Goal: Task Accomplishment & Management: Manage account settings

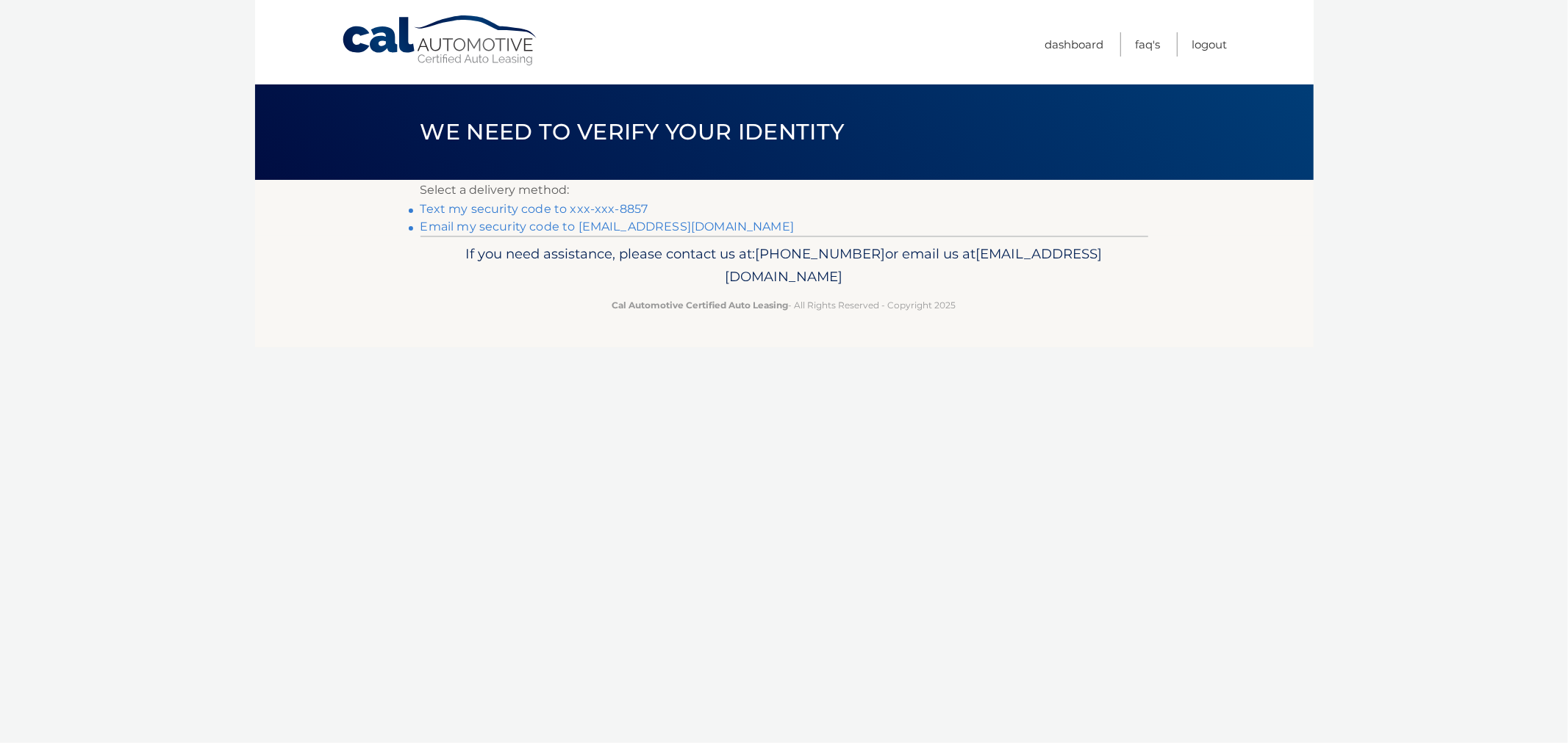
drag, startPoint x: 421, startPoint y: 137, endPoint x: 979, endPoint y: 309, distance: 583.9
click at [970, 302] on div "Cal Automotive Menu Dashboard FAQ's Logout ×" at bounding box center [784, 372] width 1058 height 743
click at [999, 315] on div "If you need assistance, please contact us at: 609-807-3200 or email us at Custo…" at bounding box center [784, 277] width 727 height 82
click at [996, 323] on footer "If you need assistance, please contact us at: 609-807-3200 or email us at Custo…" at bounding box center [784, 292] width 1058 height 112
click at [1066, 49] on link "Dashboard" at bounding box center [1074, 45] width 59 height 24
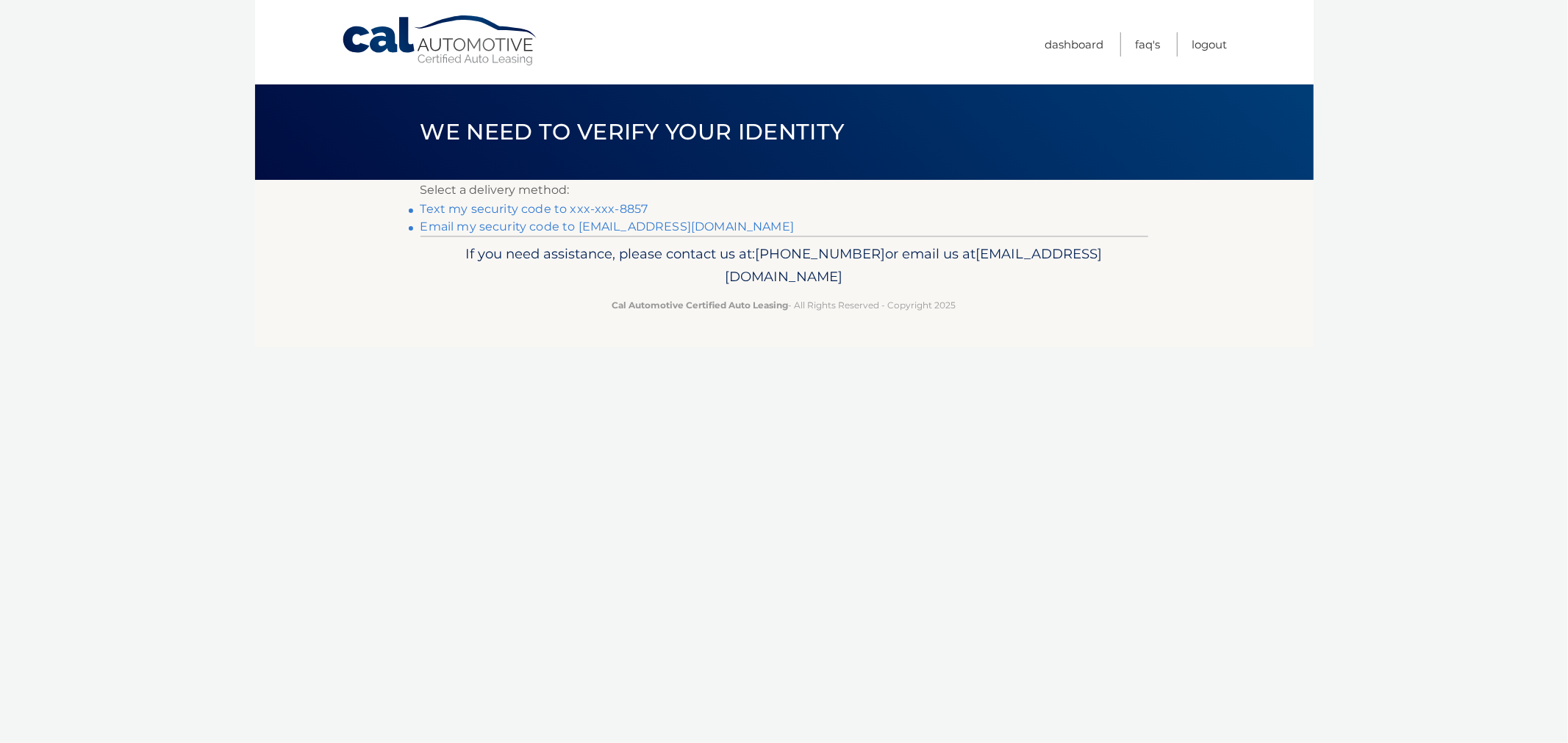
click at [525, 213] on link "Text my security code to xxx-xxx-8857" at bounding box center [534, 208] width 228 height 14
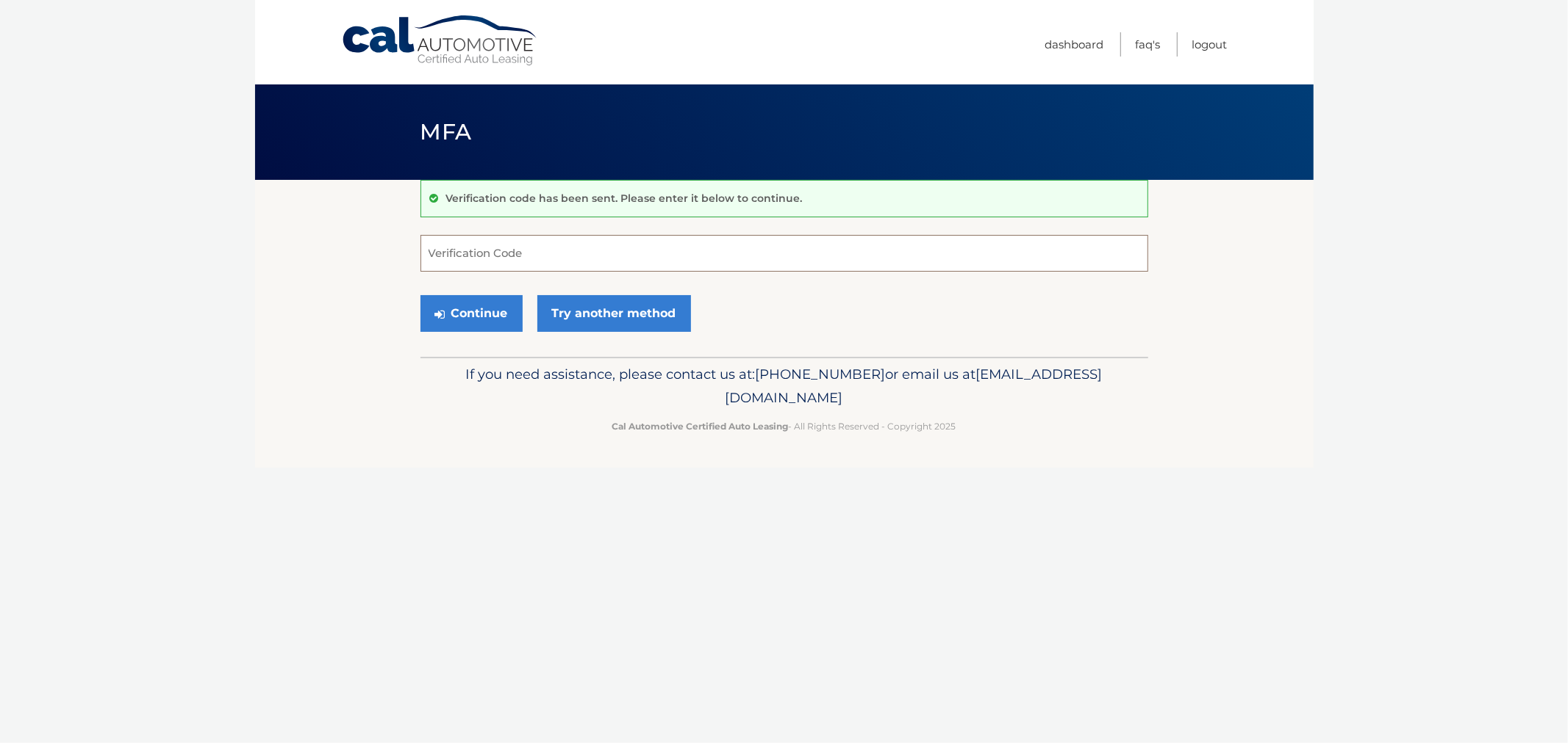
click at [501, 246] on input "Verification Code" at bounding box center [784, 253] width 727 height 36
type input "482030"
click at [420, 295] on button "Continue" at bounding box center [471, 313] width 102 height 36
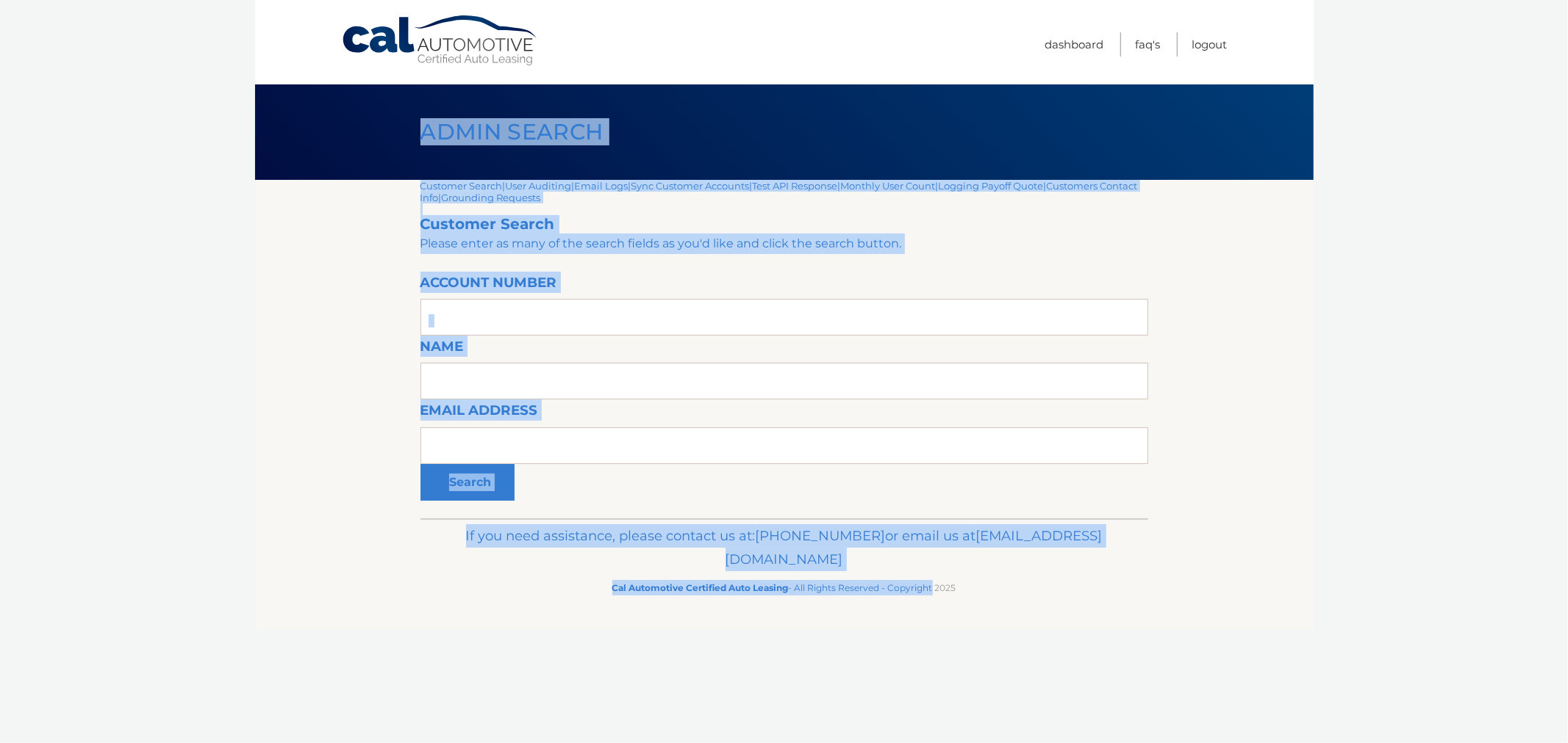
drag, startPoint x: 605, startPoint y: 288, endPoint x: 965, endPoint y: 638, distance: 502.1
click at [928, 678] on div "Cal Automotive Menu Dashboard FAQ's Logout |" at bounding box center [784, 372] width 1058 height 743
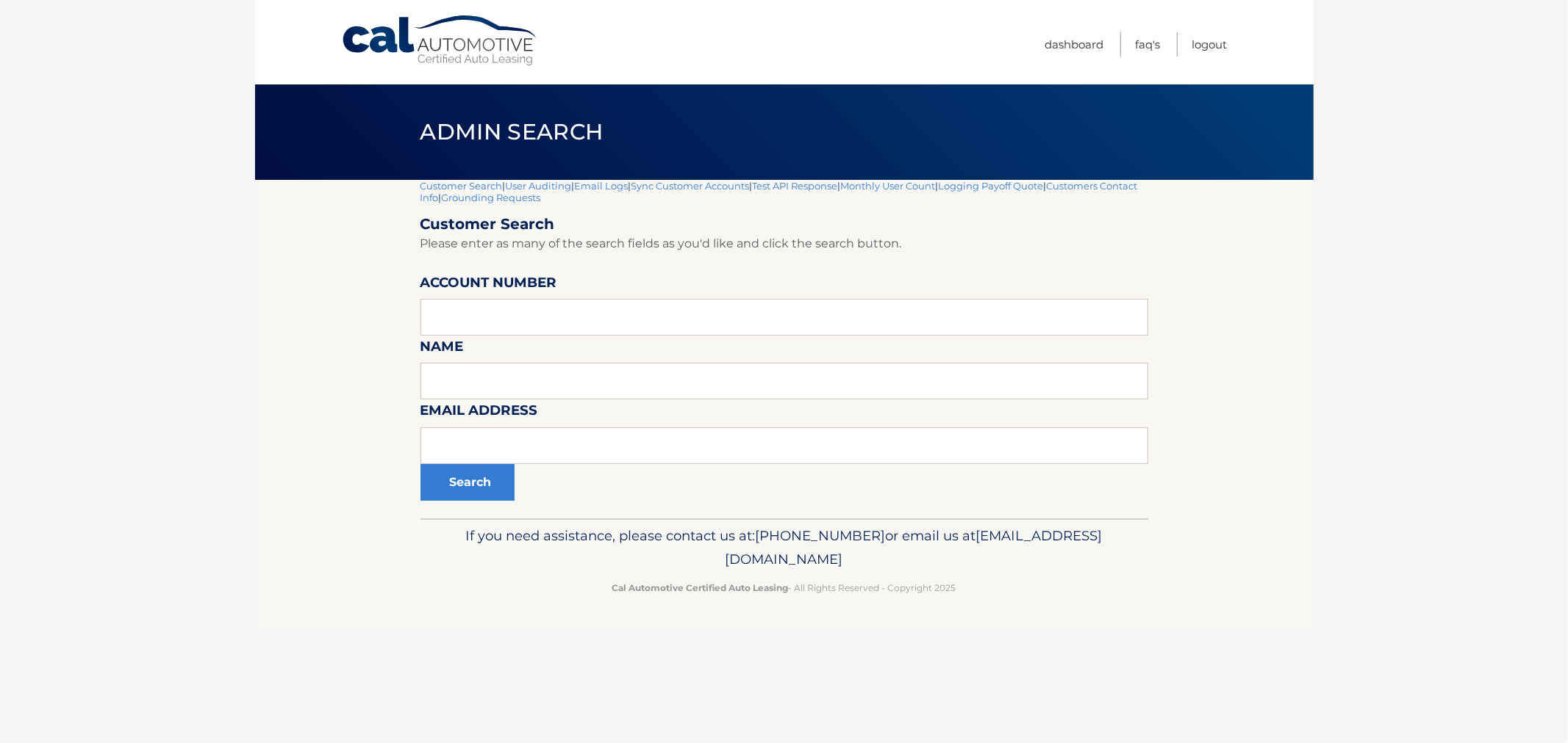
click at [966, 637] on div "Cal Automotive Menu Dashboard FAQ's Logout |" at bounding box center [784, 372] width 1058 height 743
drag, startPoint x: 979, startPoint y: 614, endPoint x: 464, endPoint y: 125, distance: 710.2
click at [464, 129] on div "Cal Automotive Menu Dashboard FAQ's Logout |" at bounding box center [784, 372] width 1058 height 743
drag, startPoint x: 431, startPoint y: 90, endPoint x: 422, endPoint y: 105, distance: 17.5
click at [422, 103] on header "Admin Search" at bounding box center [784, 133] width 727 height 95
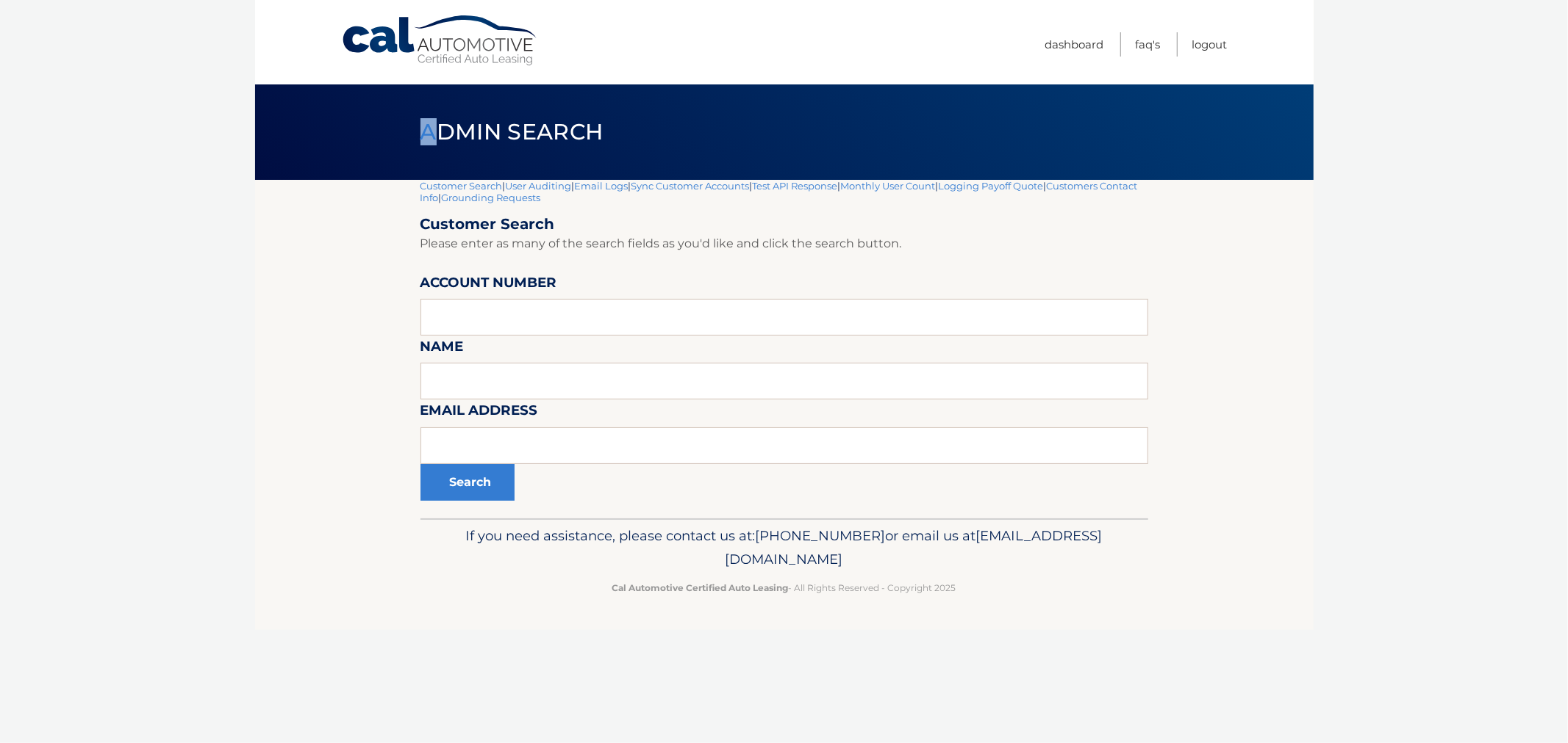
click at [394, 153] on div "Admin Search" at bounding box center [784, 133] width 1058 height 95
click at [466, 321] on input "text" at bounding box center [784, 316] width 727 height 36
paste input "44455992722"
type input "44455992722"
click at [464, 468] on button "Search" at bounding box center [467, 482] width 94 height 36
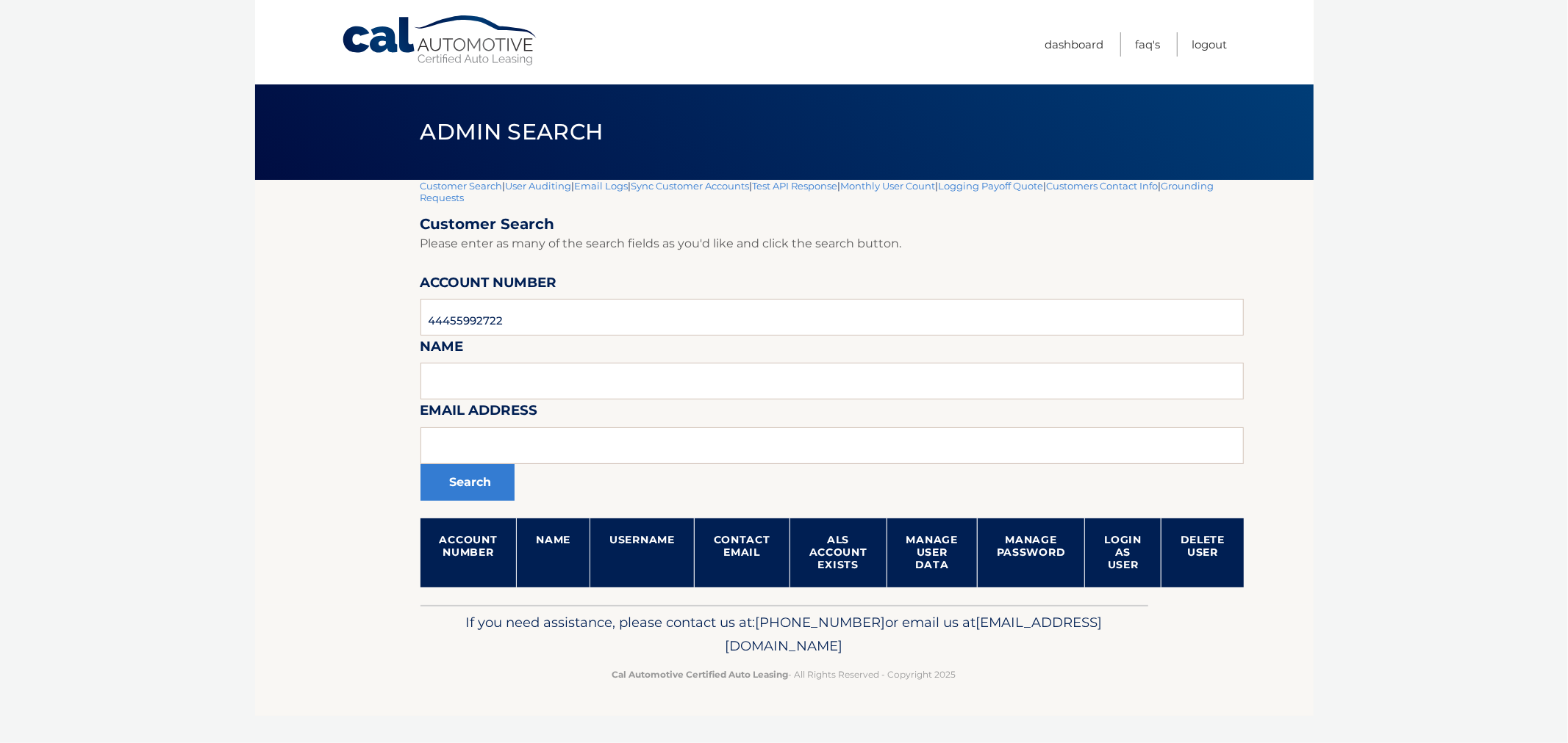
click at [332, 457] on section "Customer Search | User Auditing | Email Logs | Sync Customer Accounts | Test AP…" at bounding box center [784, 393] width 1058 height 426
click at [438, 185] on link "Customer Search" at bounding box center [461, 186] width 82 height 12
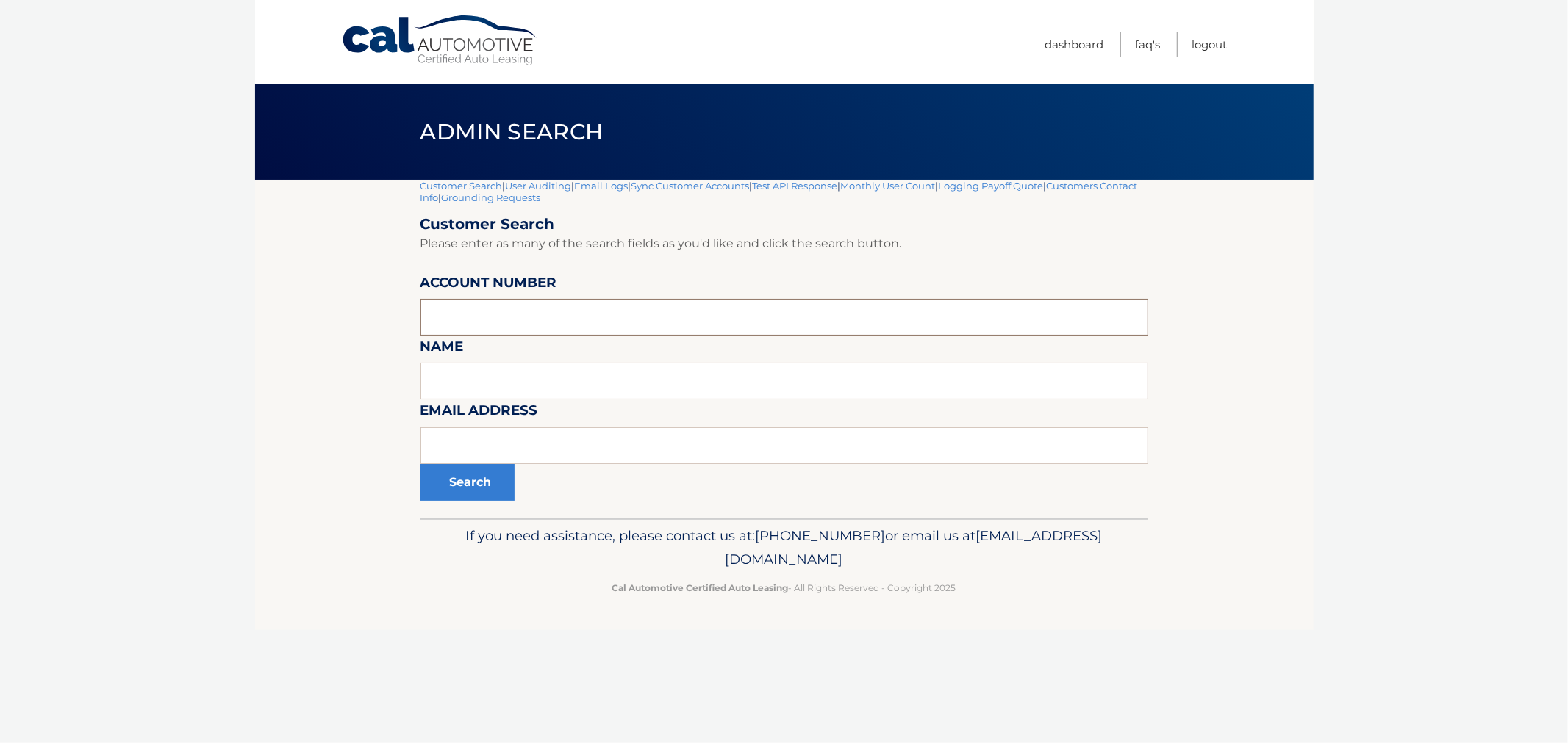
click at [647, 312] on input "text" at bounding box center [784, 316] width 727 height 36
paste input "44455988751"
type input "44455988751"
click at [498, 486] on button "Search" at bounding box center [467, 482] width 94 height 36
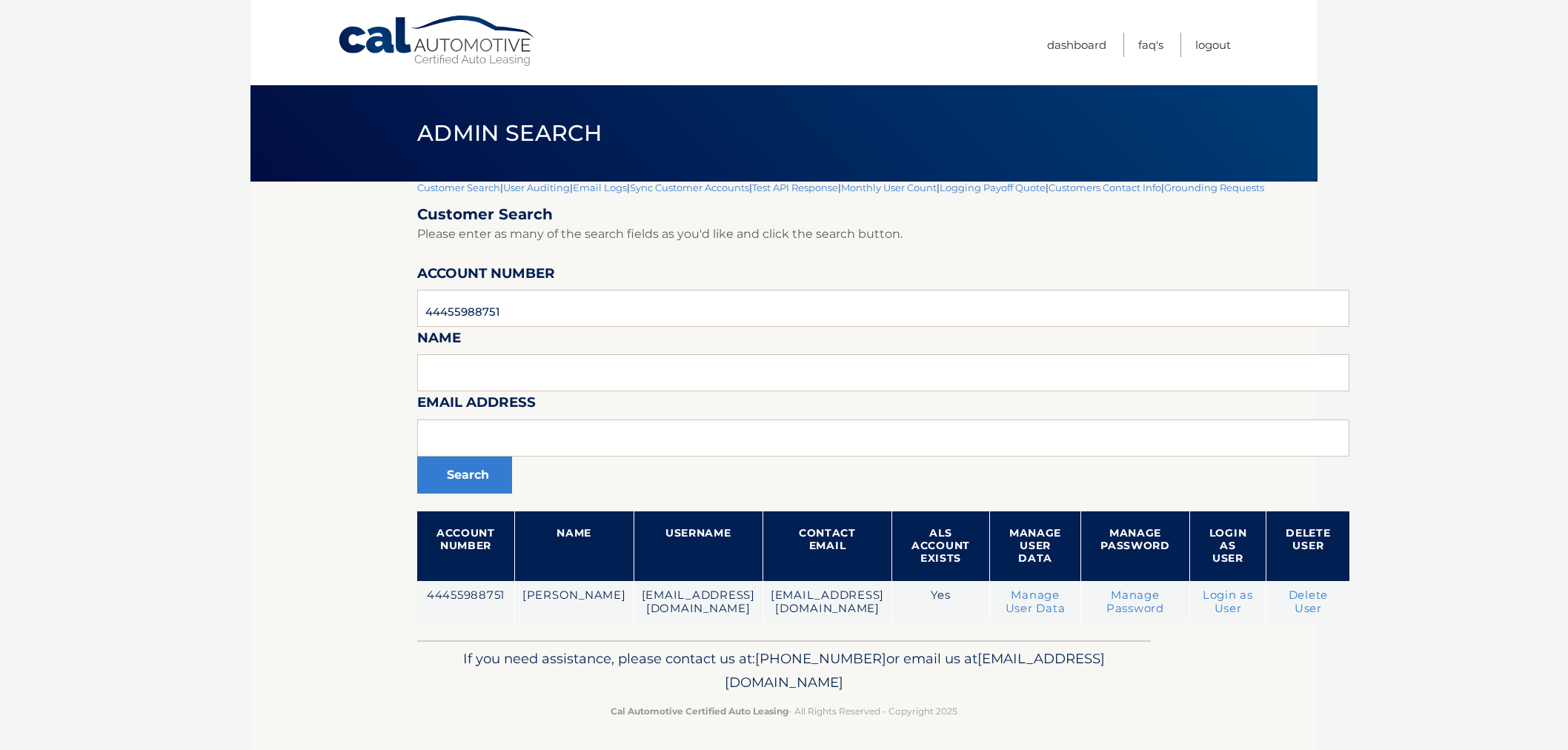
scroll to position [2, 0]
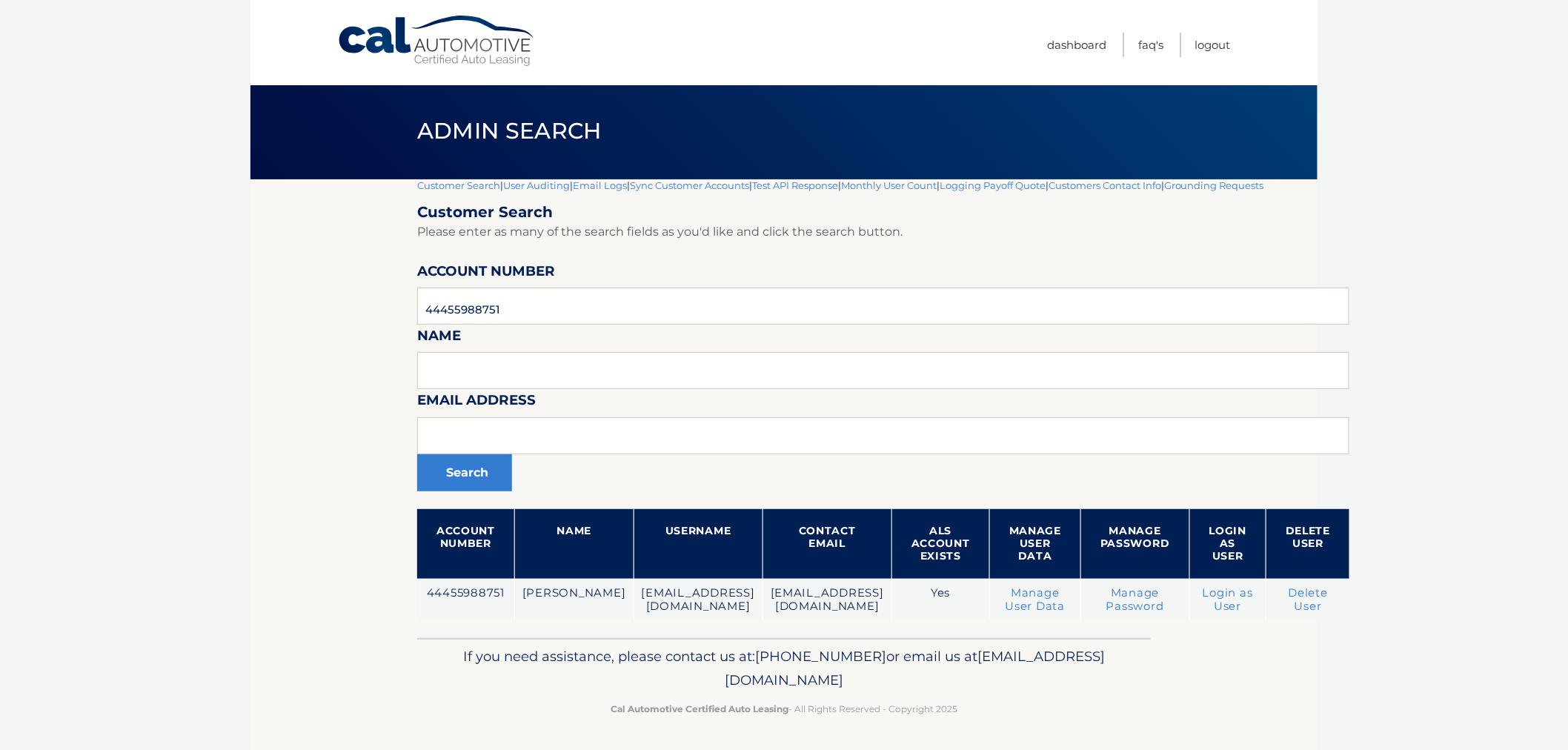
click at [1032, 723] on footer "If you need assistance, please contact us at: 609-807-3200 or email us at Custo…" at bounding box center [784, 695] width 1067 height 113
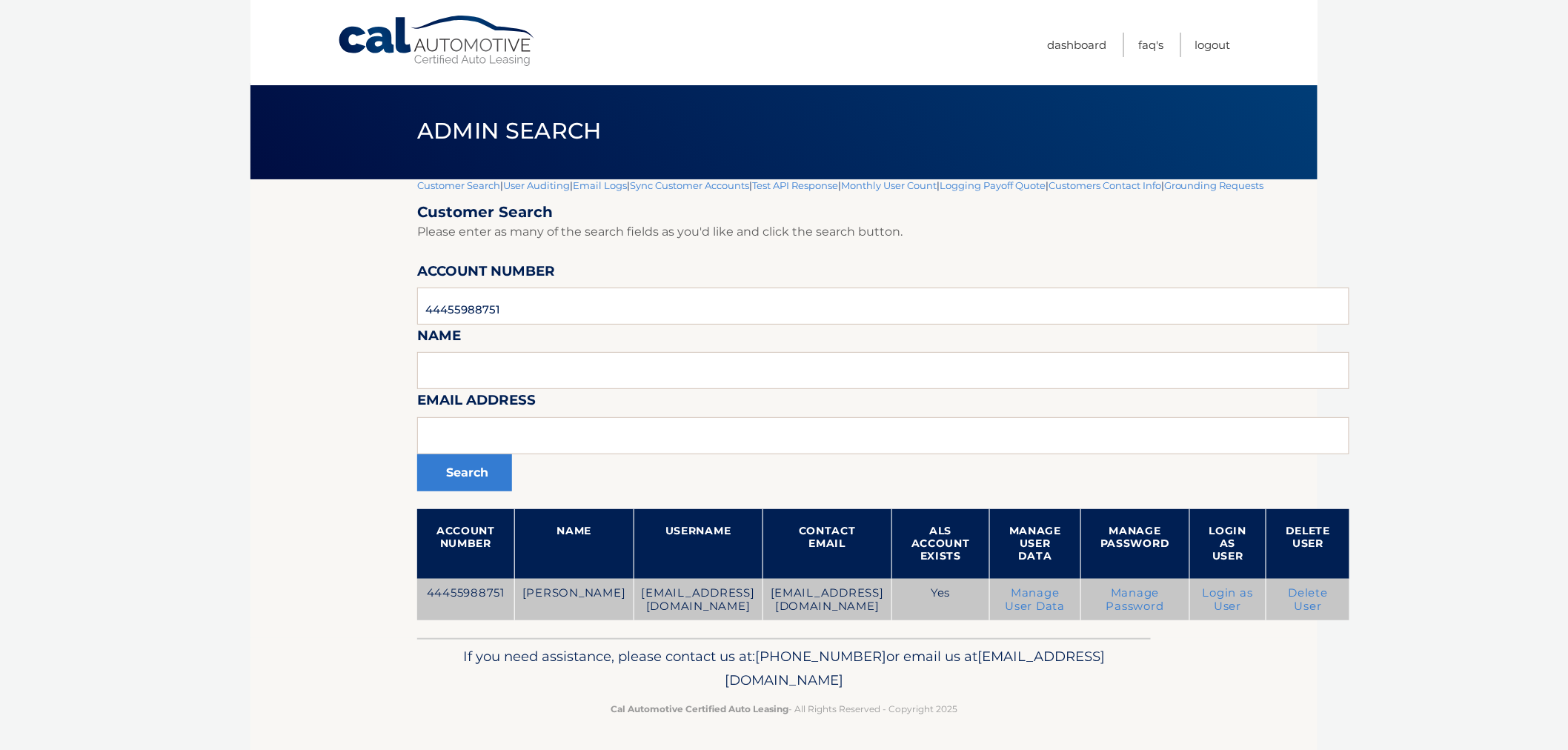
click at [1253, 591] on link "Login as User" at bounding box center [1228, 600] width 51 height 26
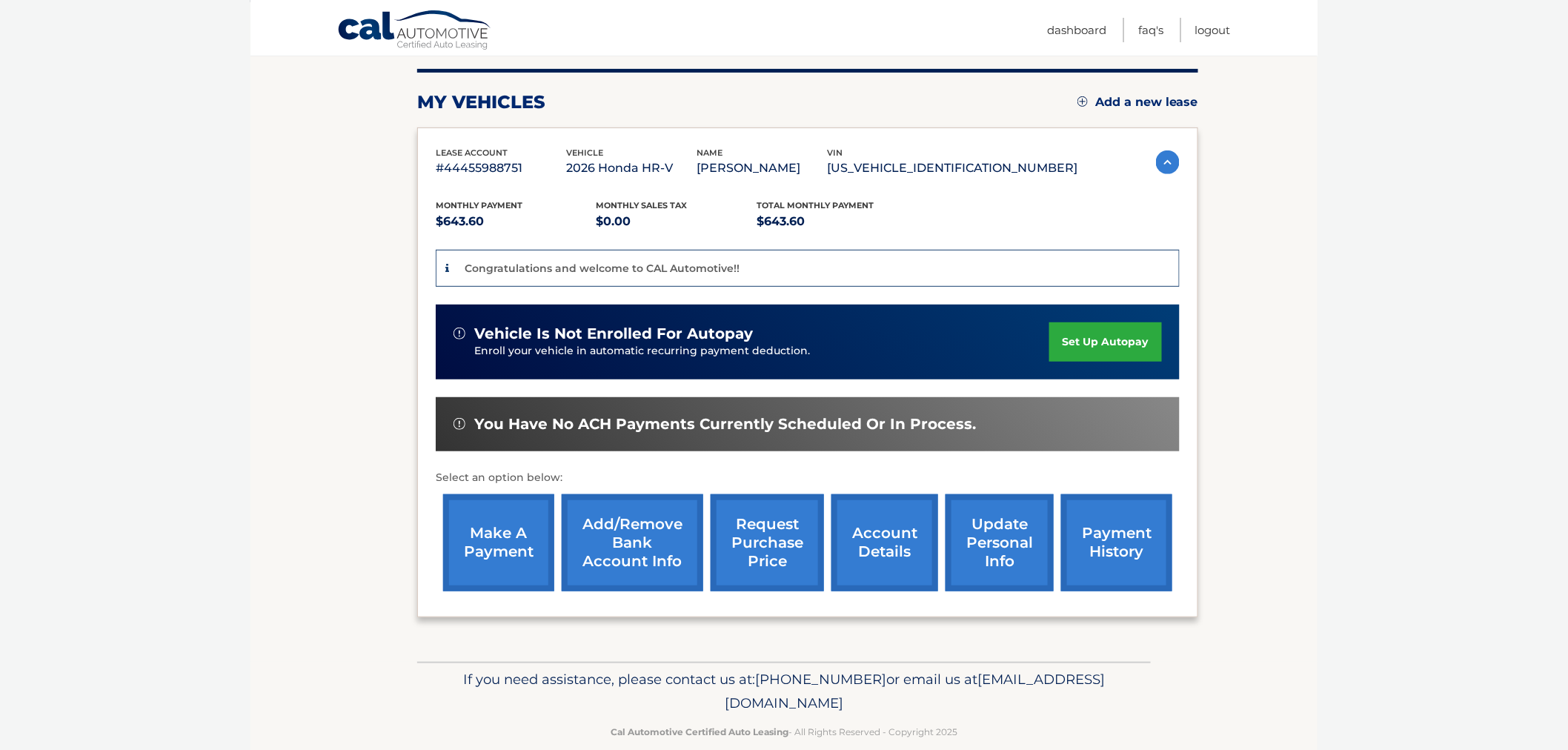
scroll to position [202, 0]
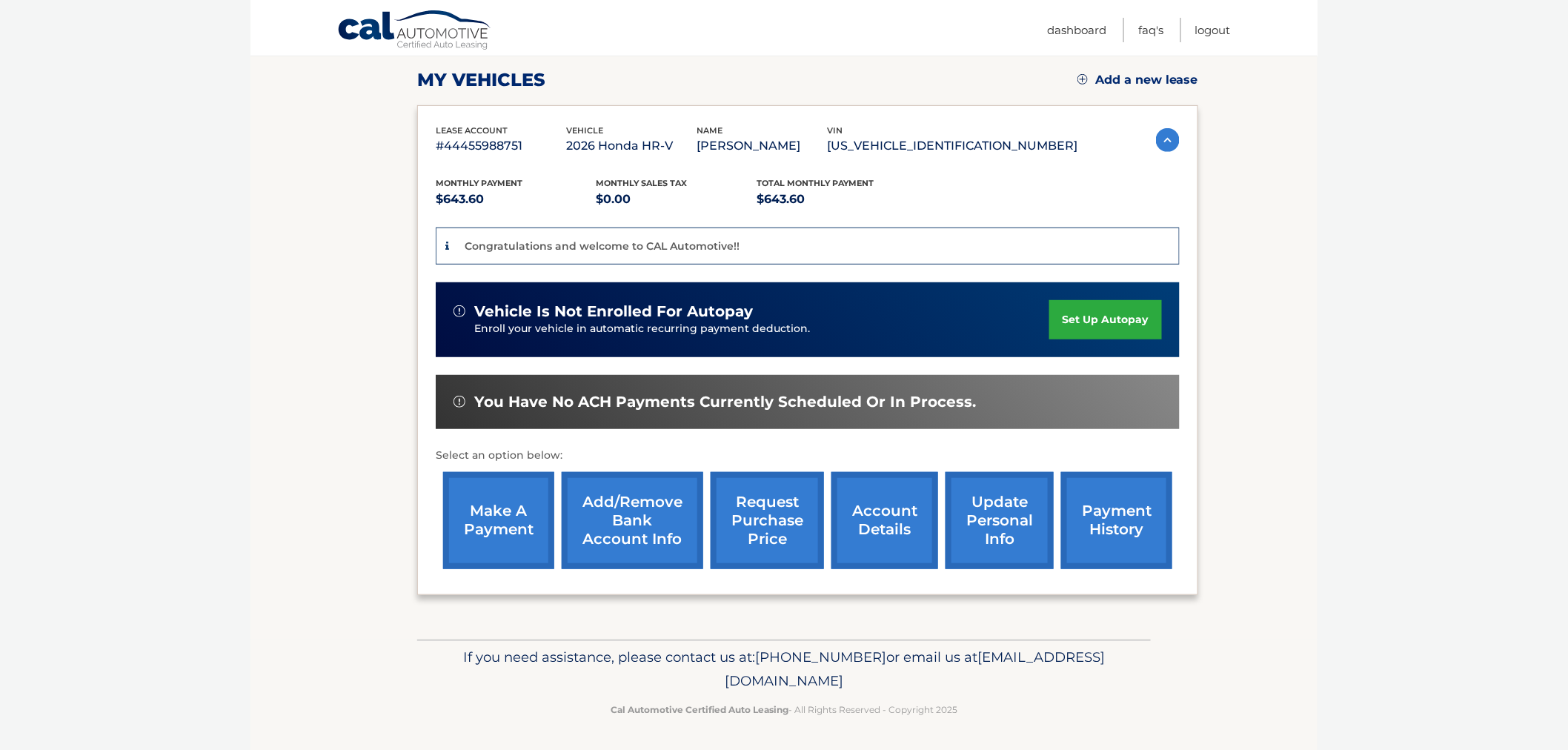
drag, startPoint x: 1188, startPoint y: 338, endPoint x: 1151, endPoint y: 337, distance: 37.0
click at [1188, 338] on div "lease account #44455988751 vehicle 2026 Honda HR-V name BARBARA MONTGOMERY vin …" at bounding box center [808, 351] width 782 height 490
click at [639, 532] on link "Add/Remove bank account info" at bounding box center [633, 520] width 141 height 97
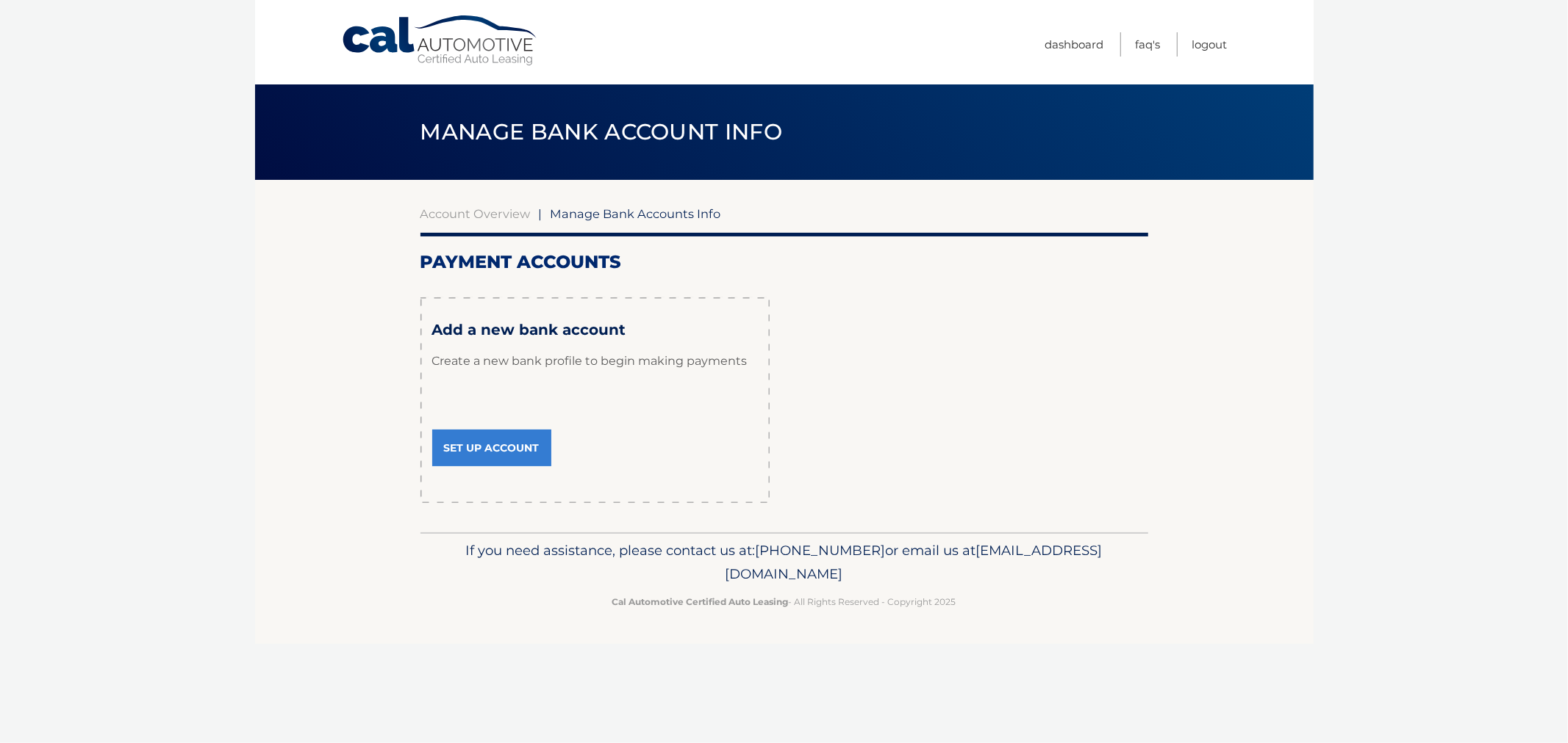
drag, startPoint x: 371, startPoint y: 112, endPoint x: 1034, endPoint y: 589, distance: 816.8
click at [1032, 588] on div "Cal Automotive Menu Dashboard FAQ's Logout |" at bounding box center [784, 372] width 1058 height 743
drag, startPoint x: 1057, startPoint y: 599, endPoint x: 968, endPoint y: 526, distance: 115.1
click at [1055, 598] on p "Cal Automotive Certified Auto Leasing - All Rights Reserved - Copyright 2025" at bounding box center [784, 602] width 709 height 16
click at [785, 349] on div "Payment Accounts × Review Your Information remove payment account unenroll all …" at bounding box center [784, 377] width 727 height 252
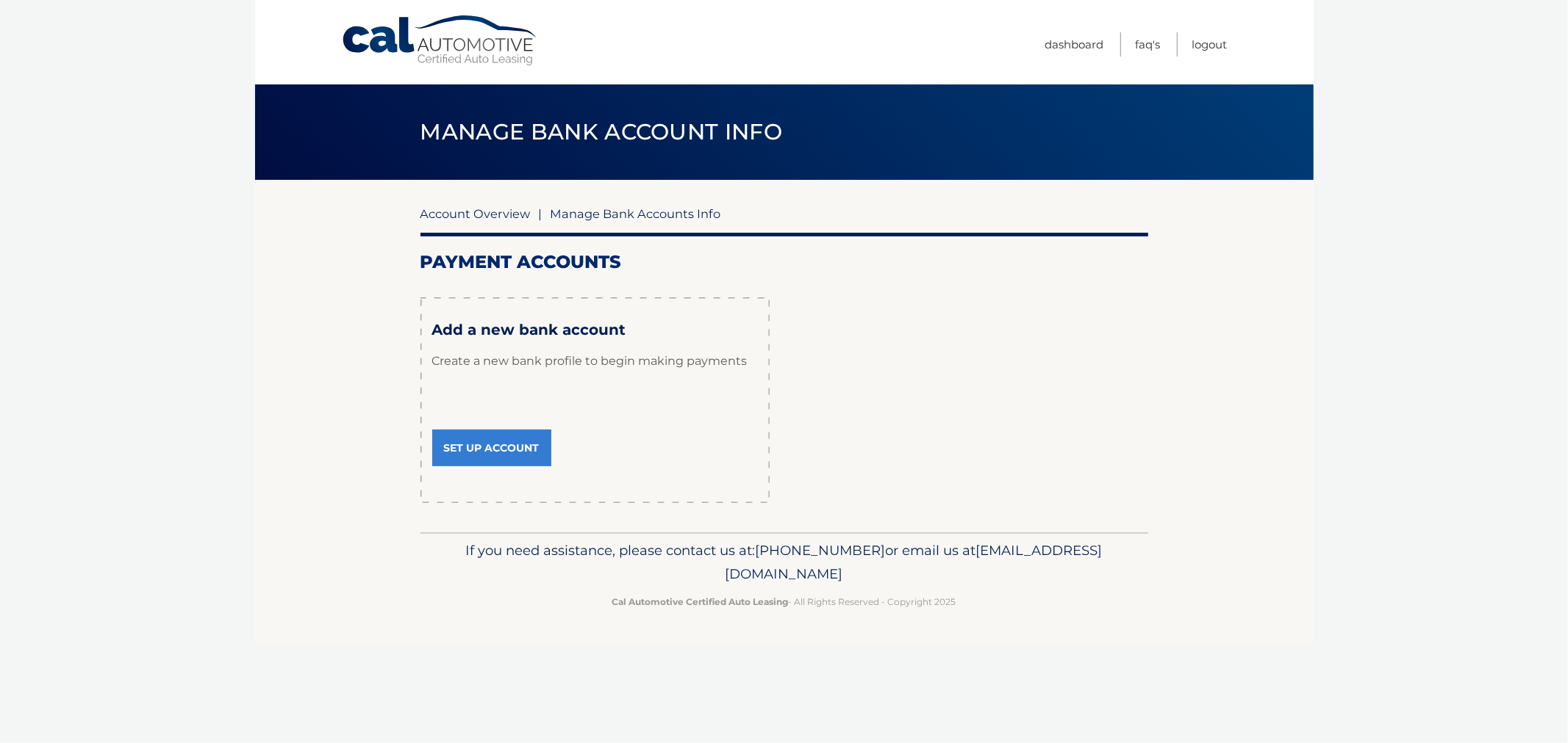
click at [445, 210] on link "Account Overview" at bounding box center [475, 214] width 110 height 15
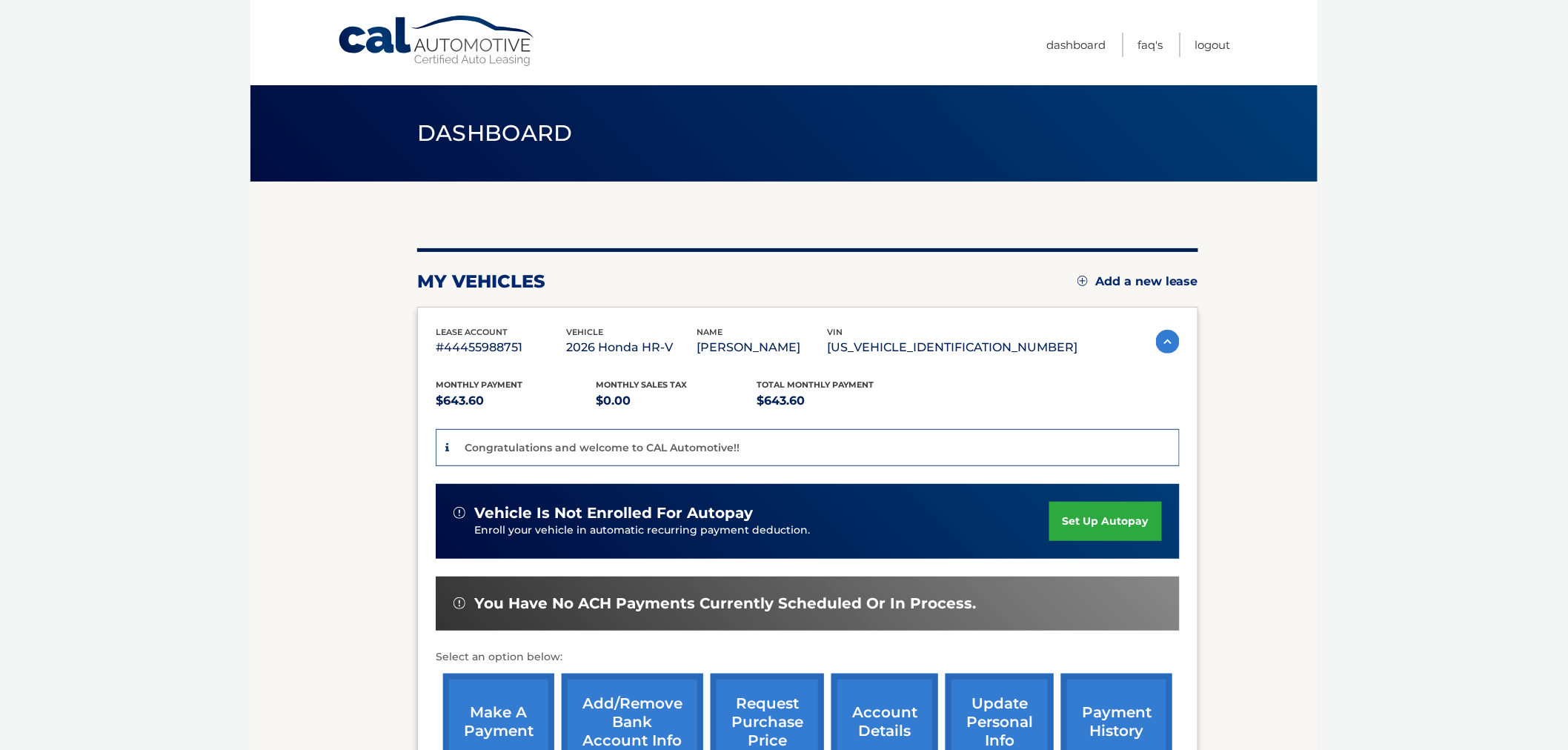
click at [1366, 458] on body "Cal Automotive Menu Dashboard FAQ's Logout" at bounding box center [784, 375] width 1568 height 750
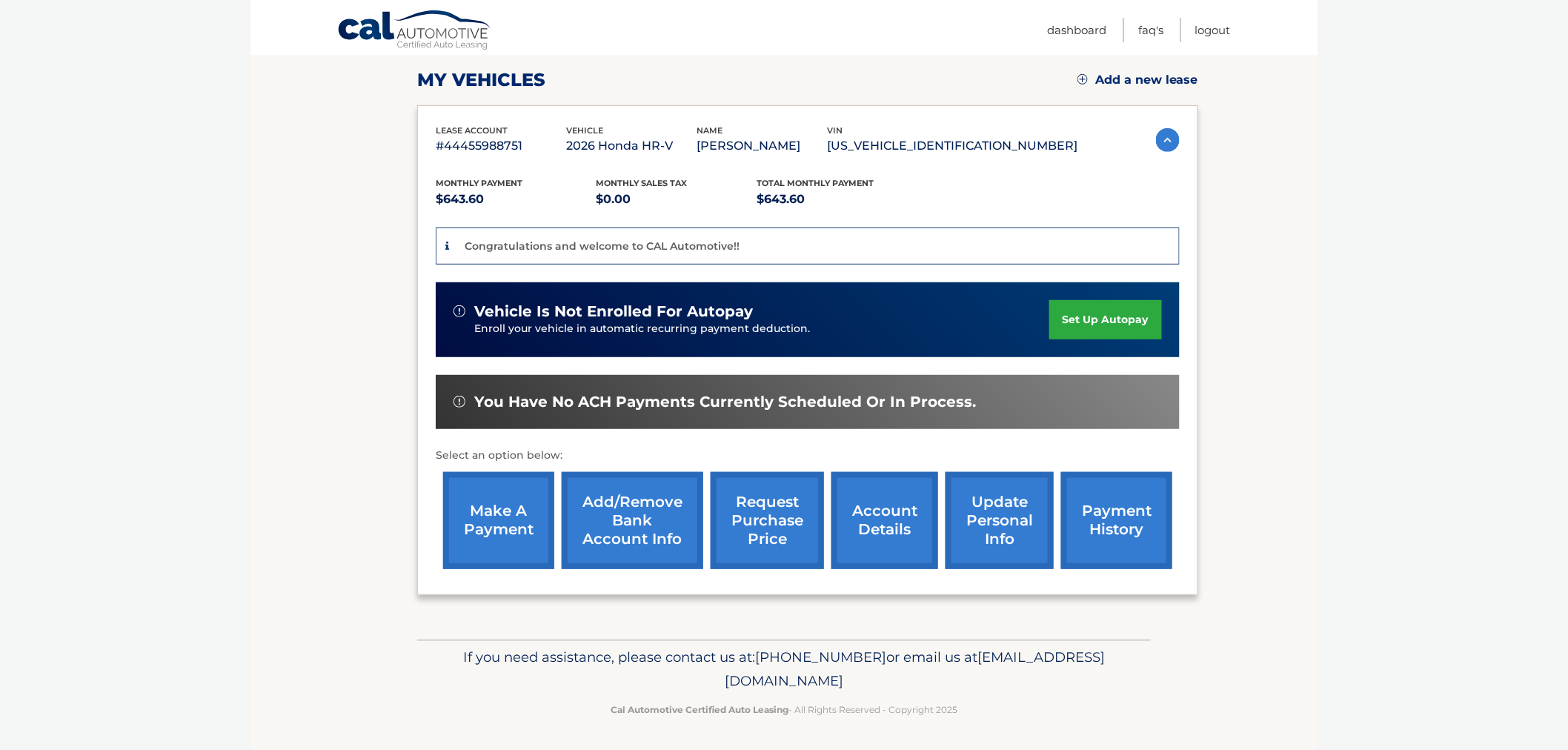
scroll to position [120, 0]
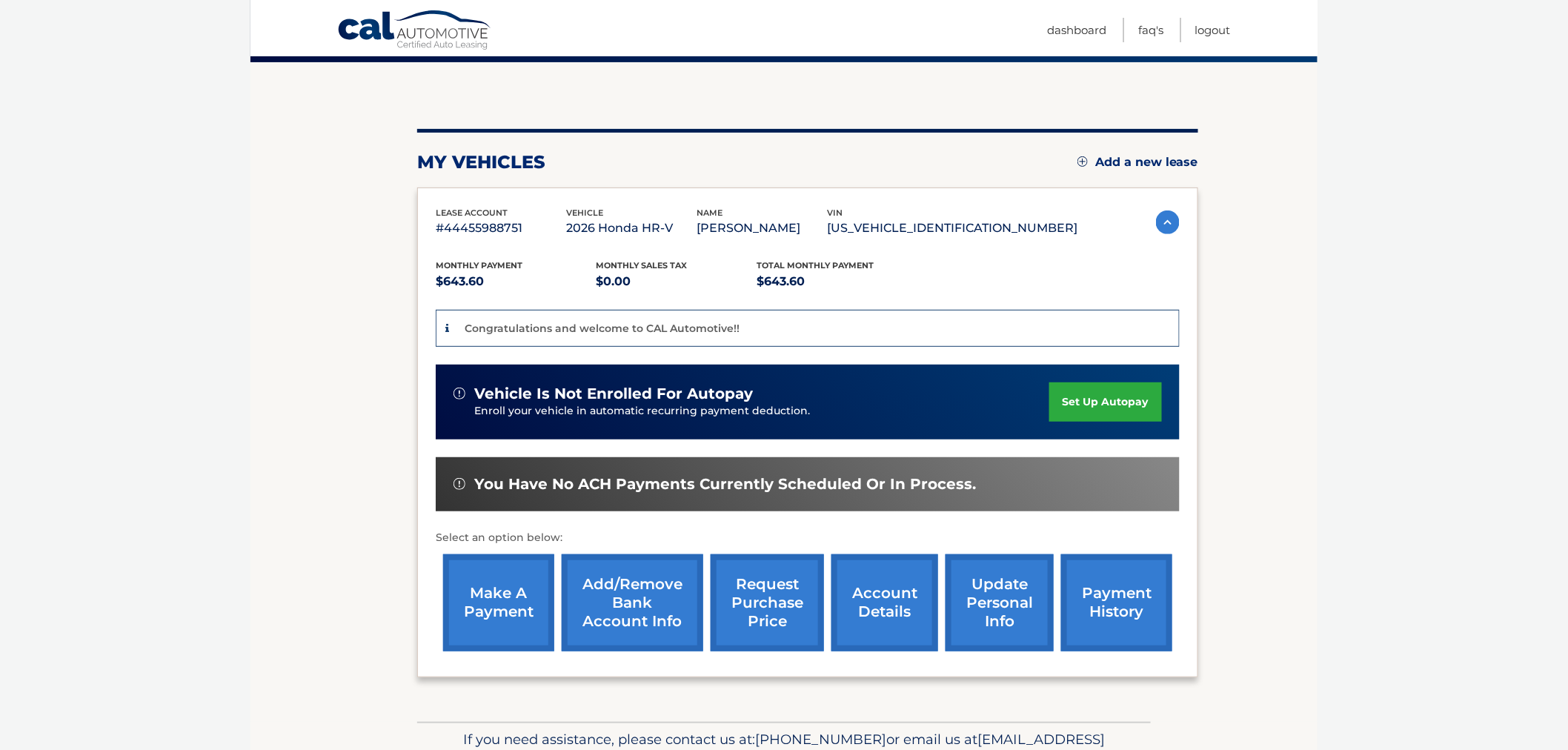
click at [464, 238] on p "#44455988751" at bounding box center [501, 228] width 131 height 21
click at [464, 238] on div "You are registered for this site, but you haven't enrolled in online payments. …" at bounding box center [808, 403] width 782 height 548
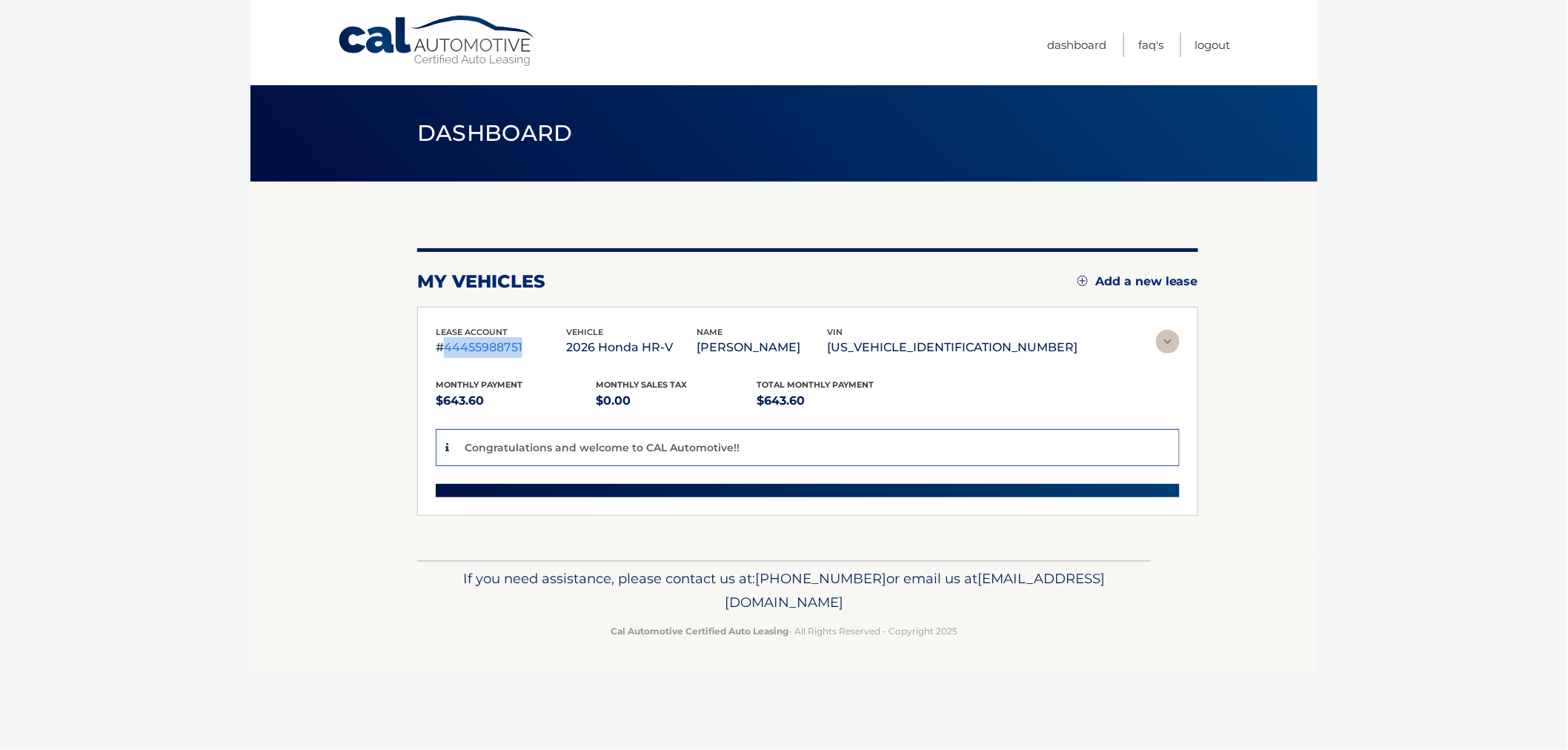
scroll to position [0, 0]
copy p "44455988751"
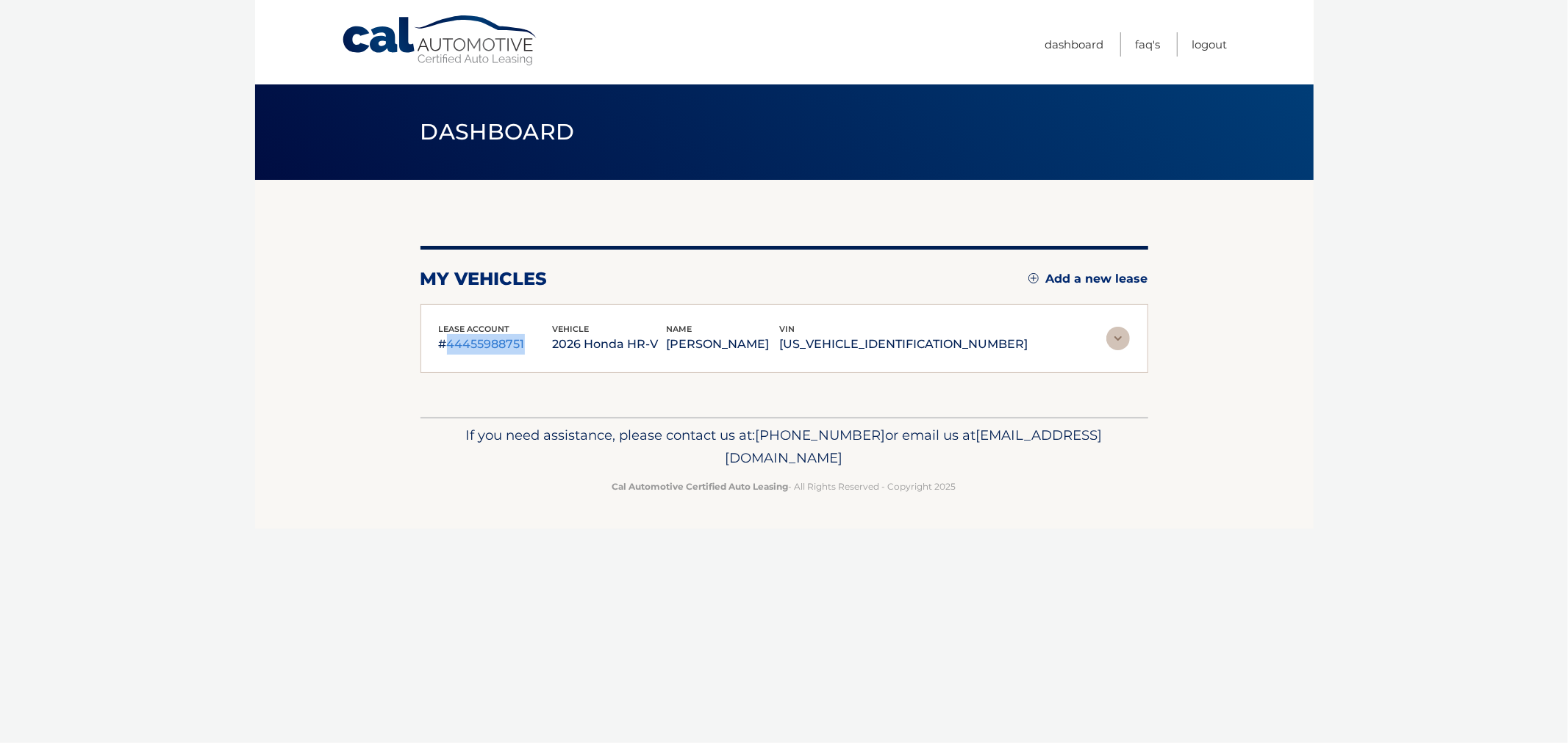
click at [1124, 350] on img at bounding box center [1117, 338] width 23 height 23
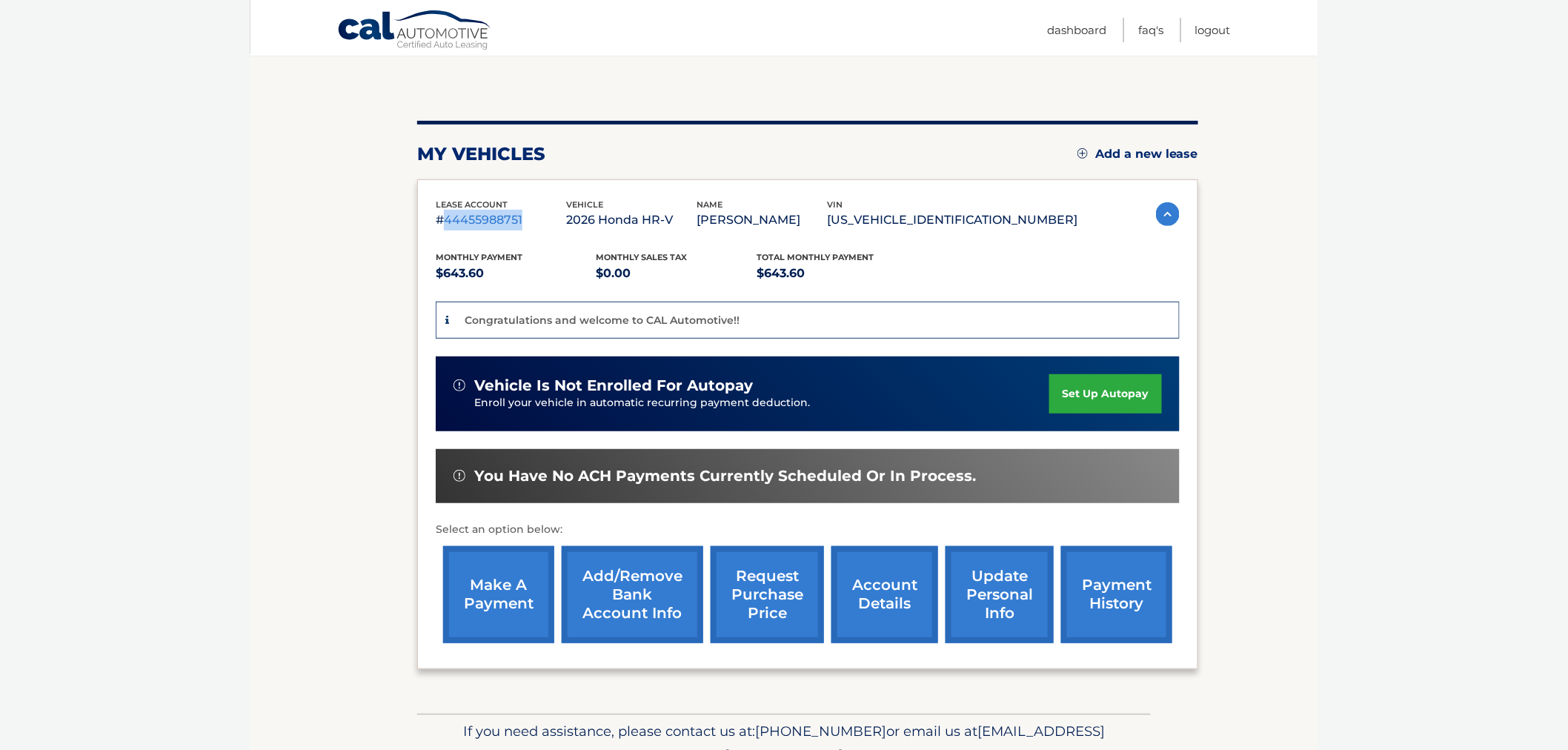
scroll to position [165, 0]
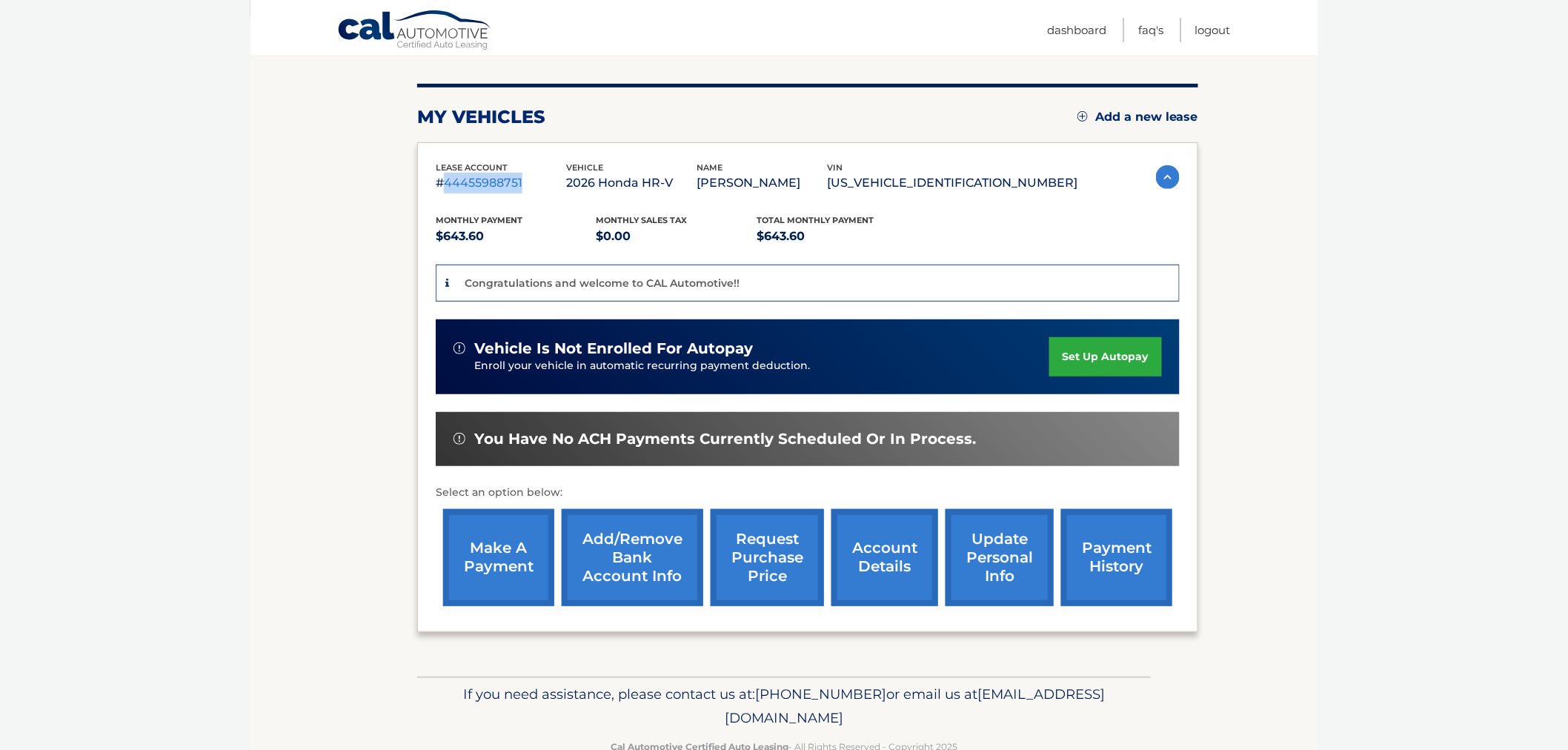
drag, startPoint x: 858, startPoint y: 712, endPoint x: 467, endPoint y: 705, distance: 391.1
click at [467, 705] on p "If you need assistance, please contact us at: 609-807-3200 or email us at Custo…" at bounding box center [784, 707] width 715 height 47
drag, startPoint x: 607, startPoint y: 695, endPoint x: 1068, endPoint y: 733, distance: 462.6
click at [1068, 733] on div "If you need assistance, please contact us at: 609-807-3200 or email us at Custo…" at bounding box center [784, 719] width 734 height 83
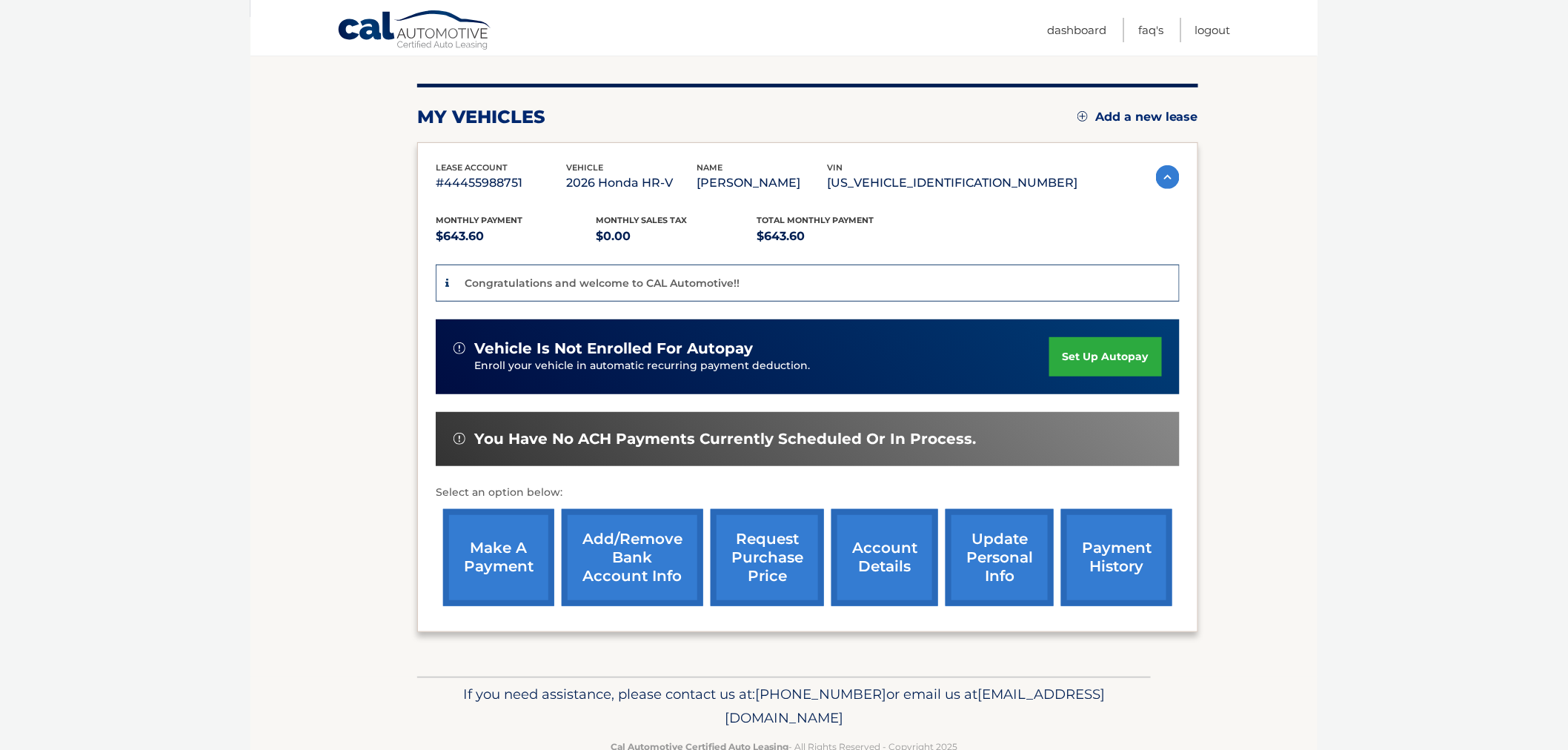
click at [1068, 733] on div "If you need assistance, please contact us at: 609-807-3200 or email us at Custo…" at bounding box center [784, 719] width 734 height 83
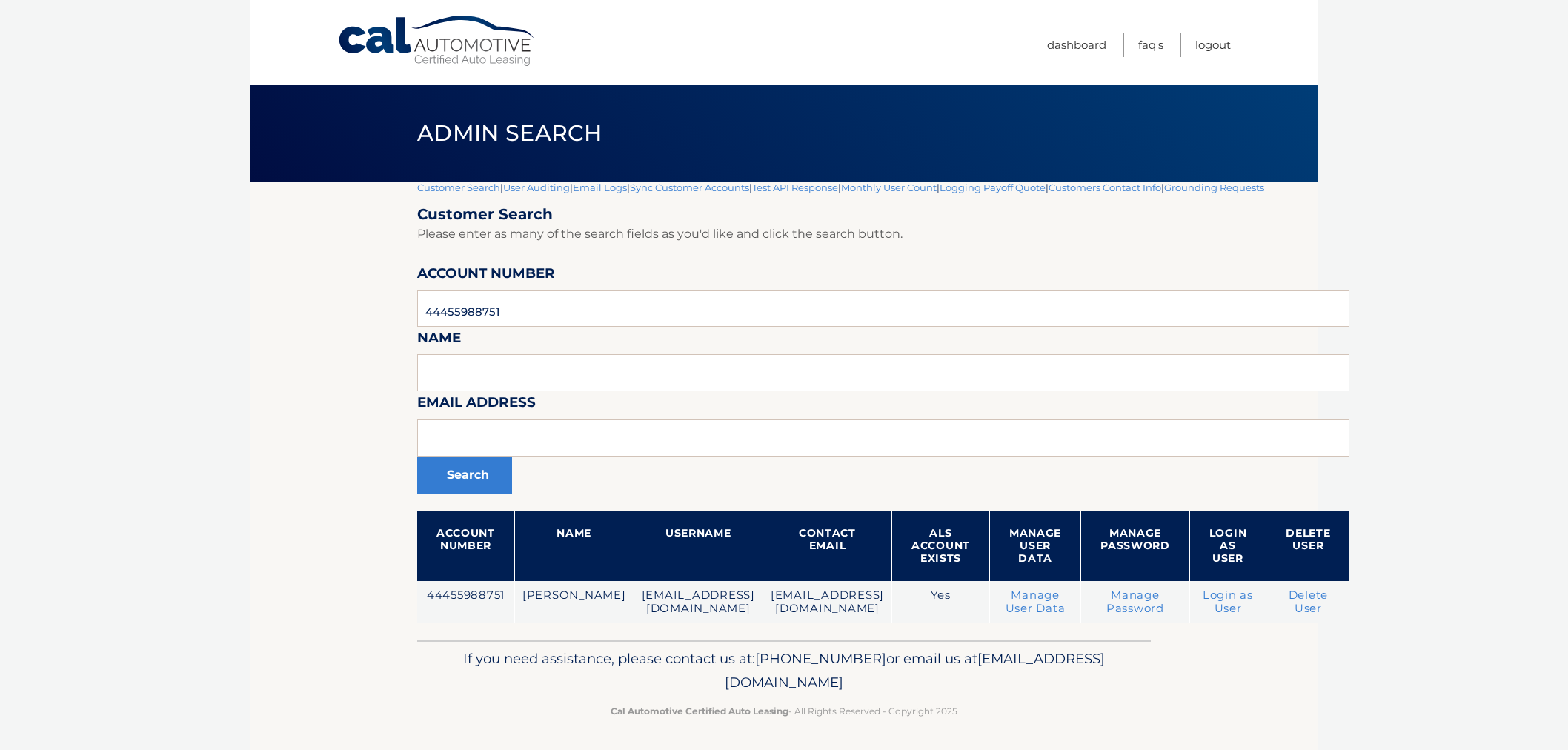
scroll to position [2, 0]
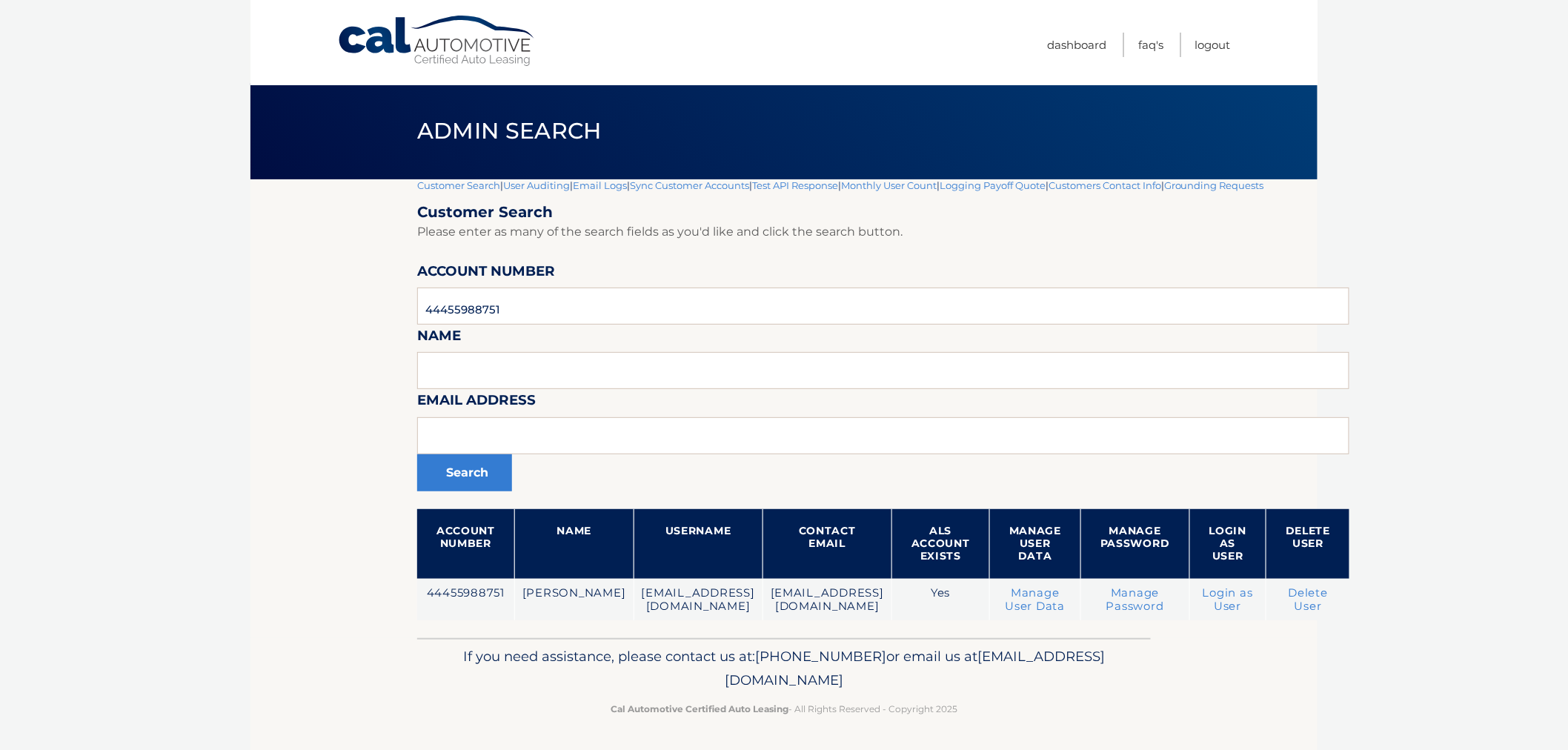
drag, startPoint x: 543, startPoint y: 644, endPoint x: 962, endPoint y: 710, distance: 424.2
click at [961, 705] on div "If you need assistance, please contact us at: 609-807-3200 or email us at Custo…" at bounding box center [784, 680] width 734 height 83
click at [965, 715] on div "If you need assistance, please contact us at: 609-807-3200 or email us at Custo…" at bounding box center [784, 680] width 734 height 83
click at [287, 655] on footer "If you need assistance, please contact us at: 609-807-3200 or email us at Custo…" at bounding box center [784, 695] width 1067 height 113
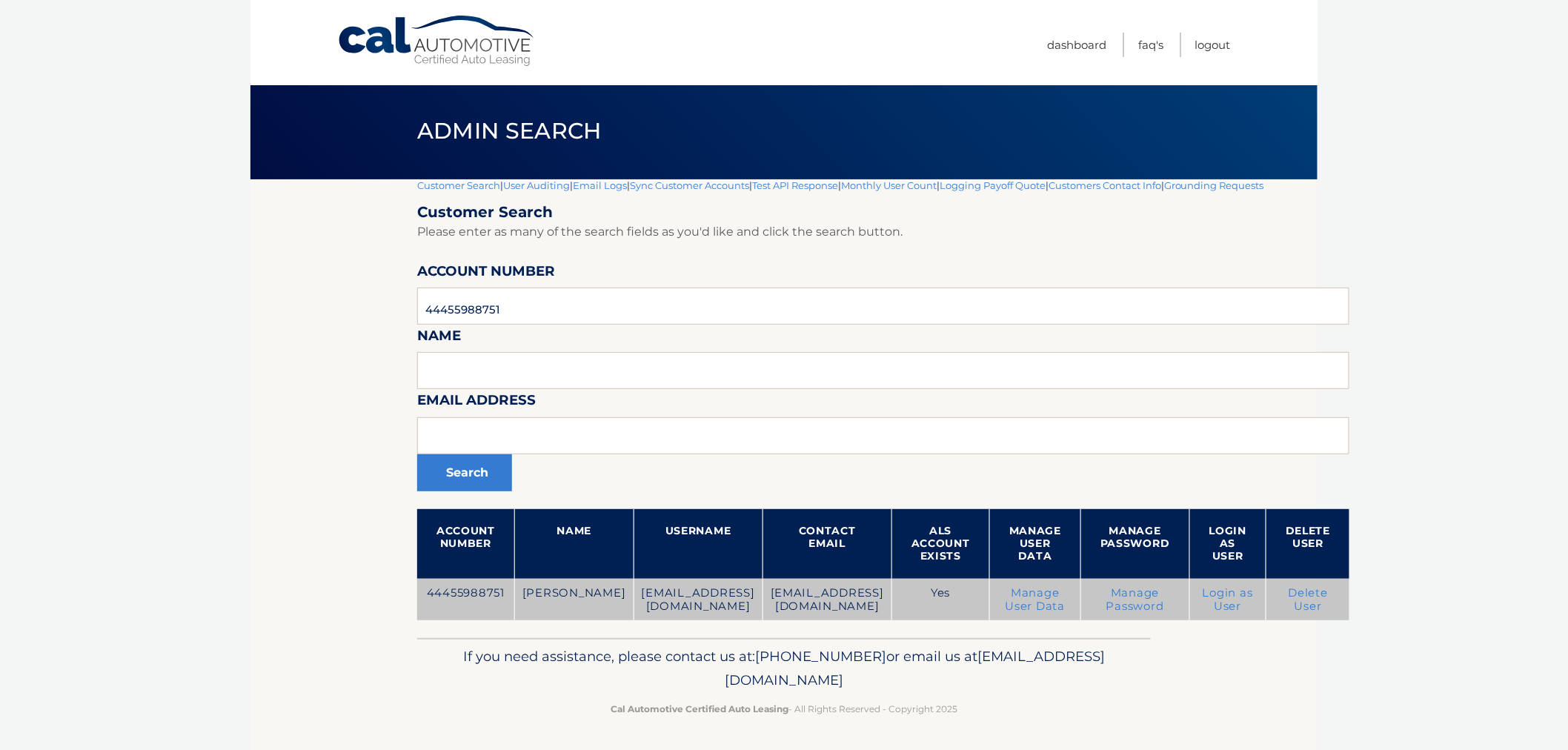
click at [1253, 602] on link "Login as User" at bounding box center [1228, 600] width 51 height 26
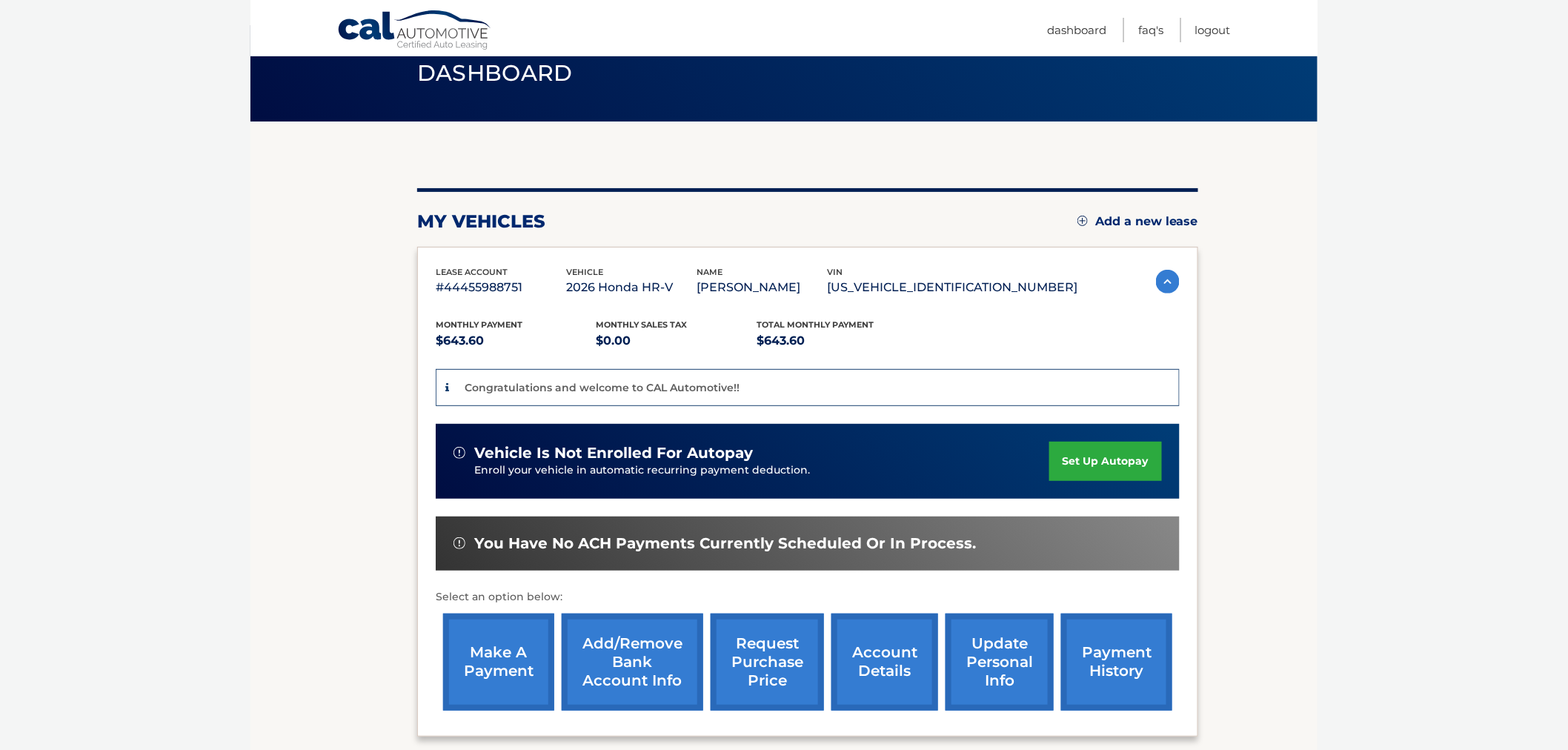
scroll to position [202, 0]
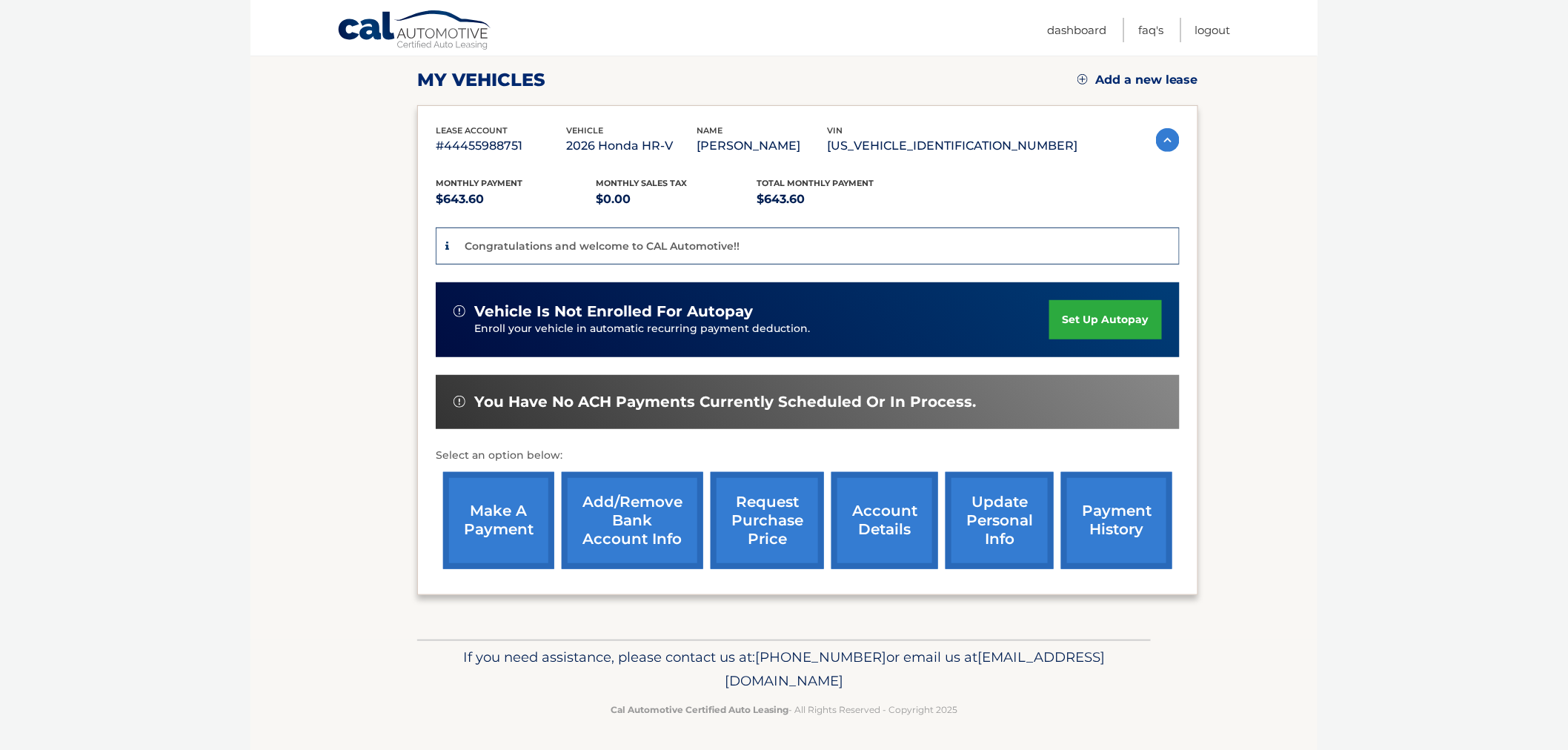
click at [589, 532] on link "Add/Remove bank account info" at bounding box center [633, 520] width 141 height 97
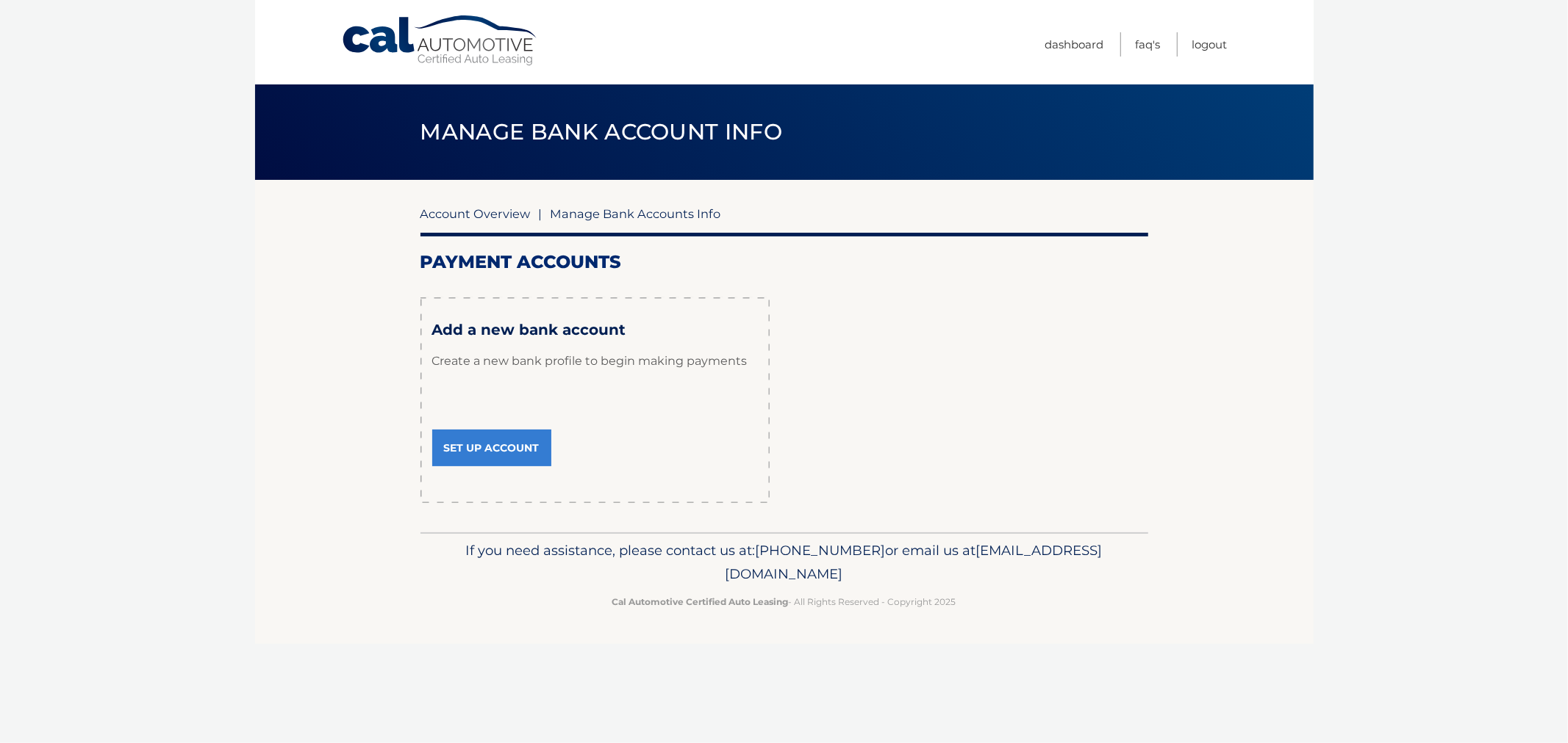
click at [468, 208] on link "Account Overview" at bounding box center [475, 214] width 110 height 15
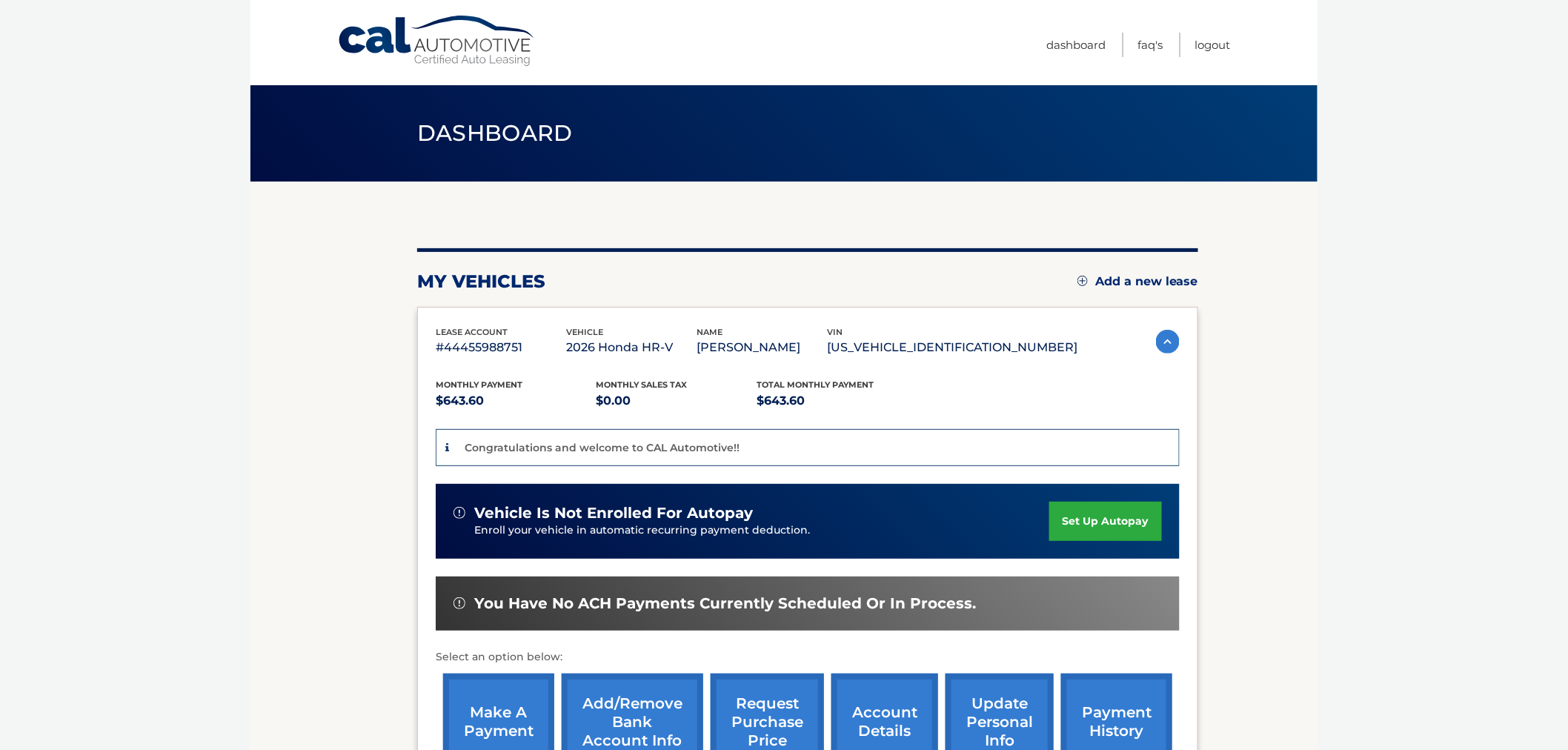
click at [659, 702] on link "Add/Remove bank account info" at bounding box center [633, 722] width 141 height 97
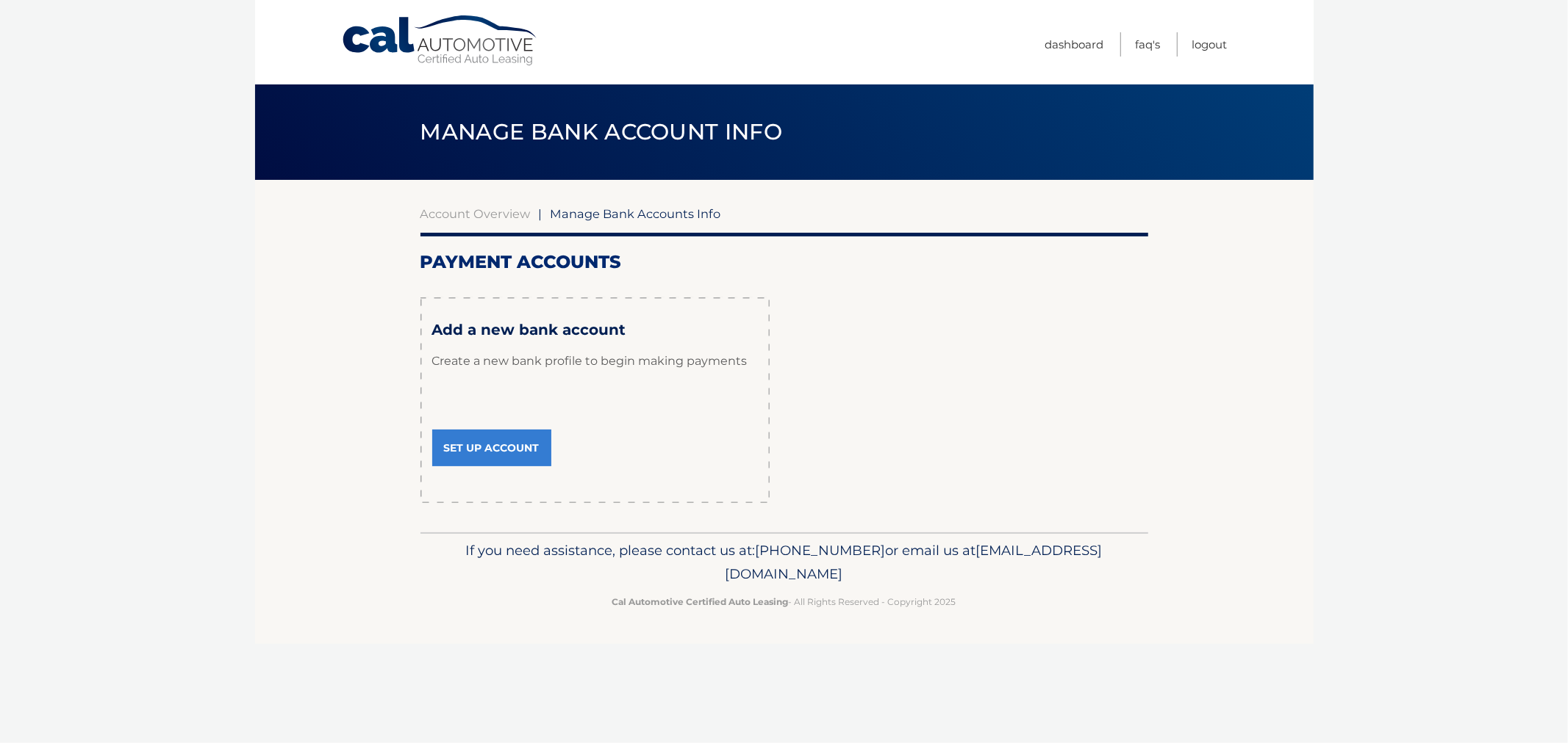
click at [505, 426] on div "Add a new bank account Create a new bank profile to begin making payments Set U…" at bounding box center [595, 400] width 349 height 205
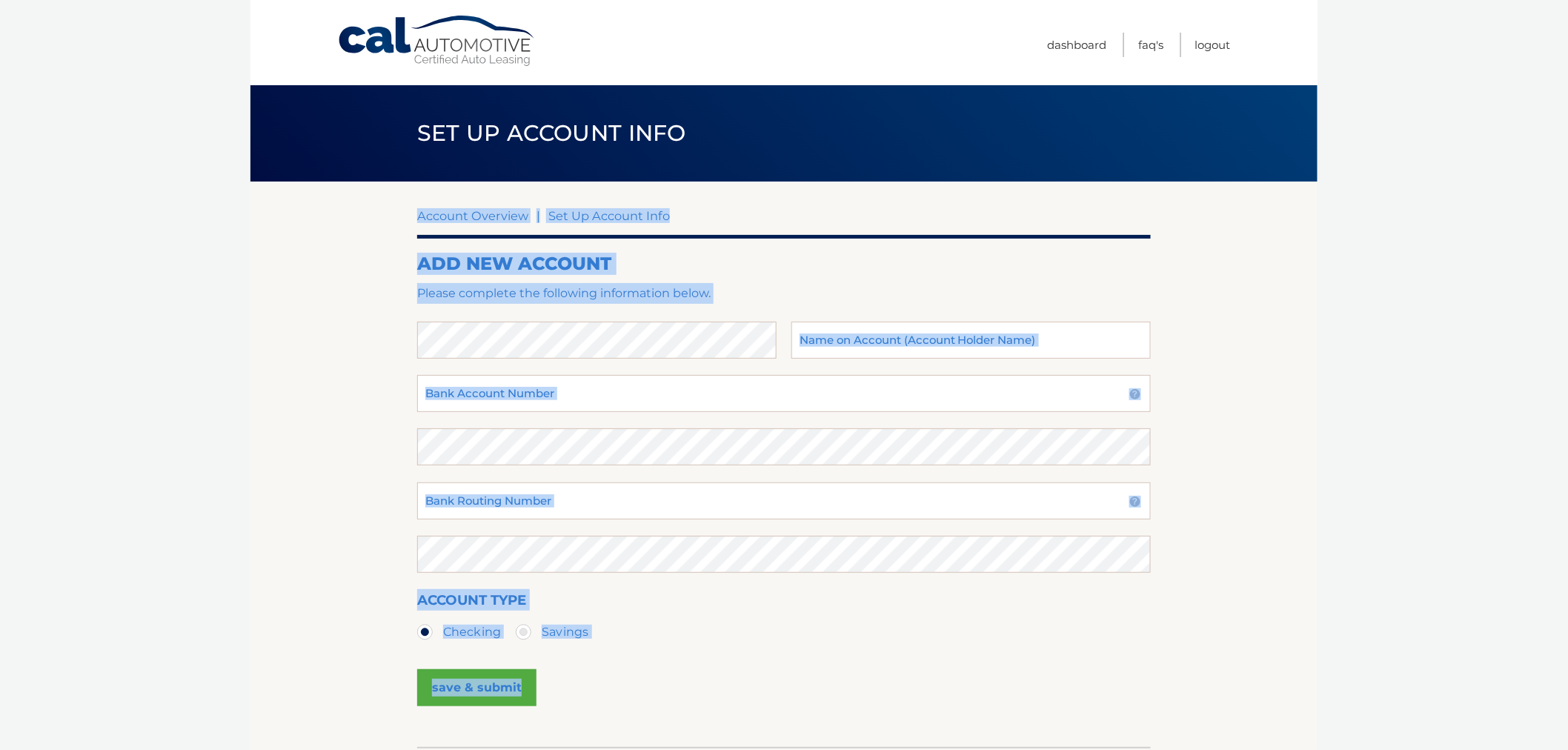
drag, startPoint x: 408, startPoint y: 207, endPoint x: 899, endPoint y: 712, distance: 704.3
click at [900, 686] on section "Account Overview | Set Up Account Info ADD NEW ACCOUNT Please complete the foll…" at bounding box center [784, 465] width 1067 height 565
click at [898, 714] on div "save & submit" at bounding box center [784, 696] width 734 height 67
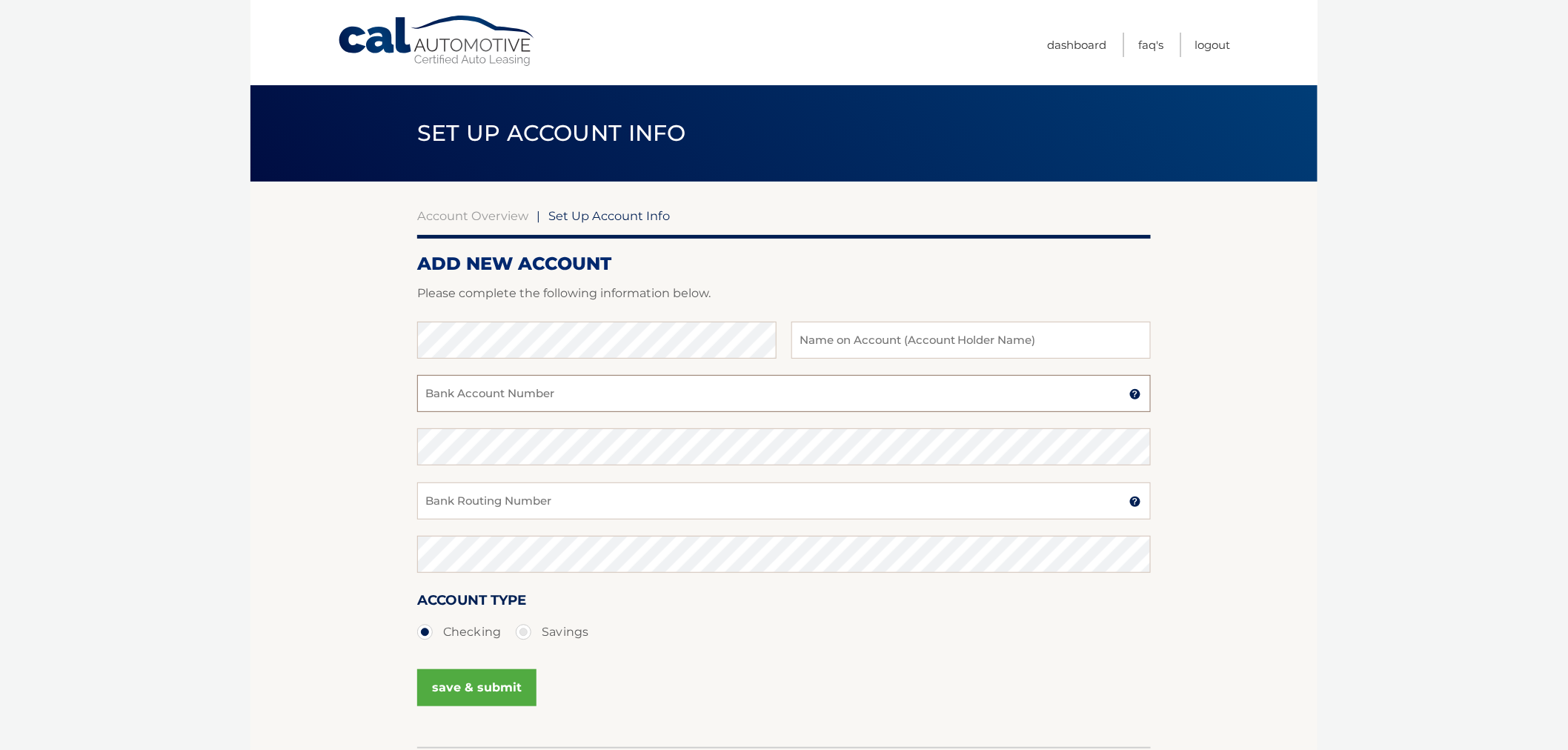
click at [590, 405] on input "Bank Account Number" at bounding box center [784, 393] width 734 height 37
click at [468, 502] on input "Bank Routing Number" at bounding box center [784, 500] width 734 height 37
click at [349, 555] on section "Account Overview | Set Up Account Info ADD NEW ACCOUNT Please complete the foll…" at bounding box center [784, 465] width 1067 height 565
click at [419, 218] on link "Account Overview" at bounding box center [473, 216] width 111 height 15
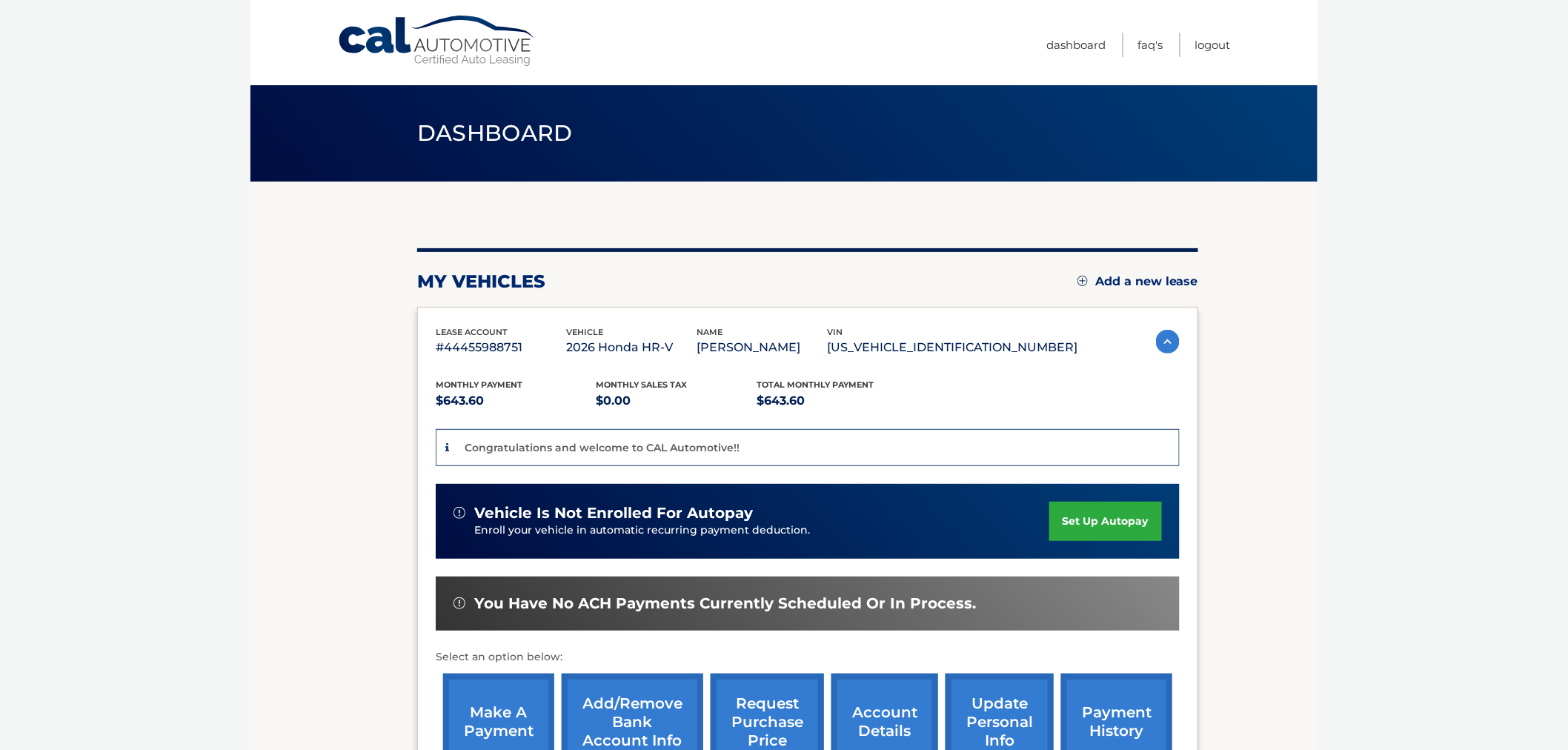
click at [1092, 524] on link "set up autopay" at bounding box center [1106, 522] width 113 height 40
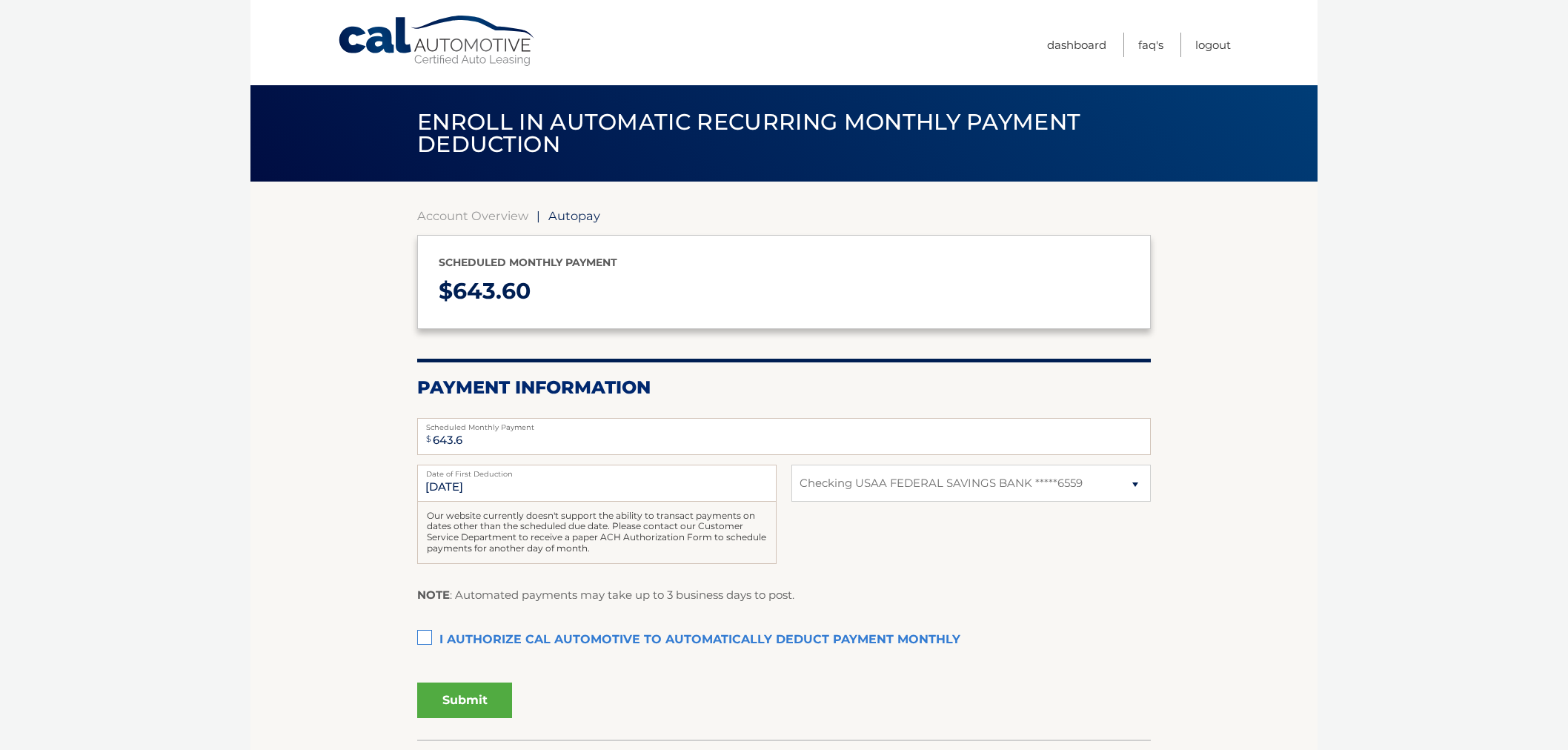
select select "ZjdiZTkwNWItODhmMS00ZTE0LWIyNzItODQyMGE1MzFkOTdl"
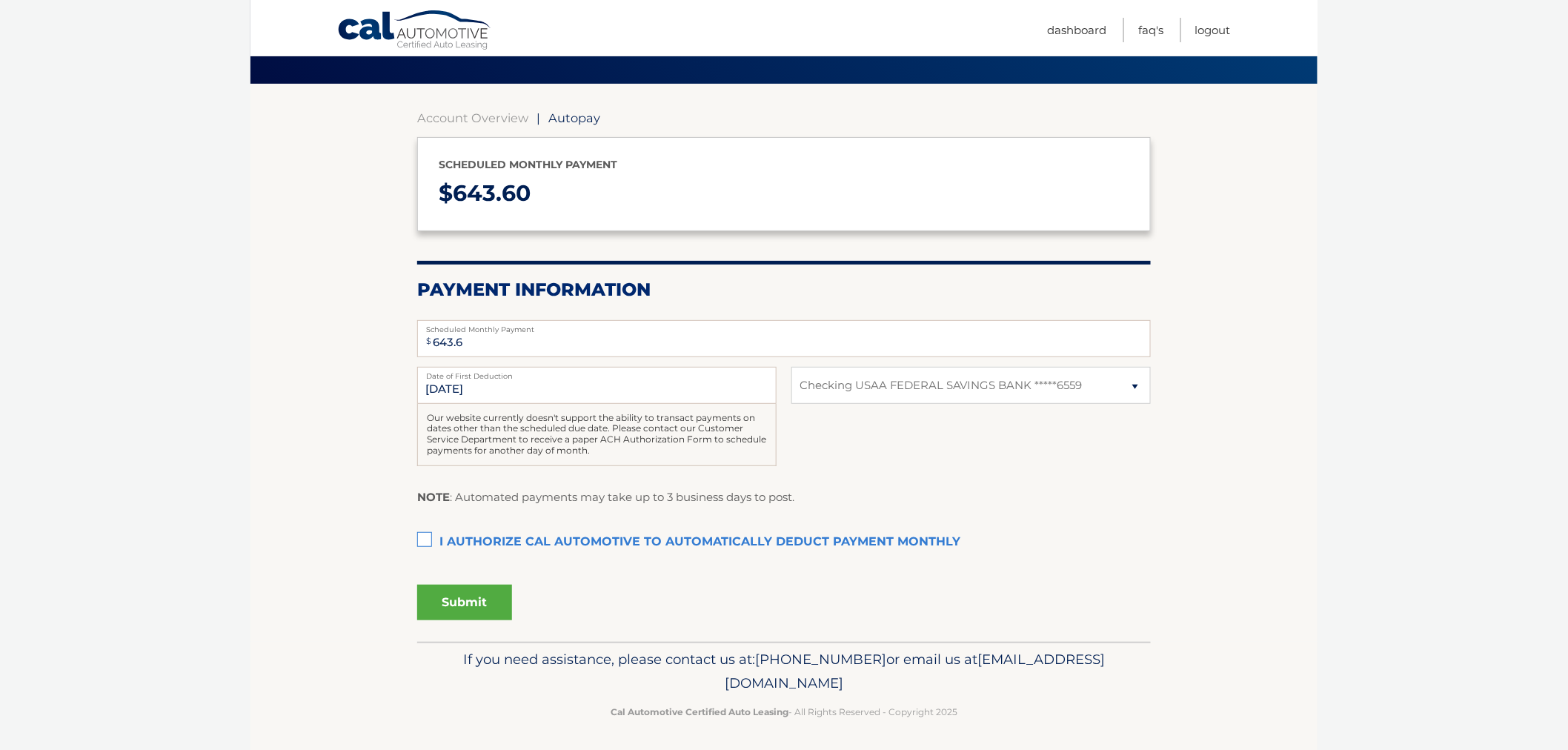
scroll to position [101, 0]
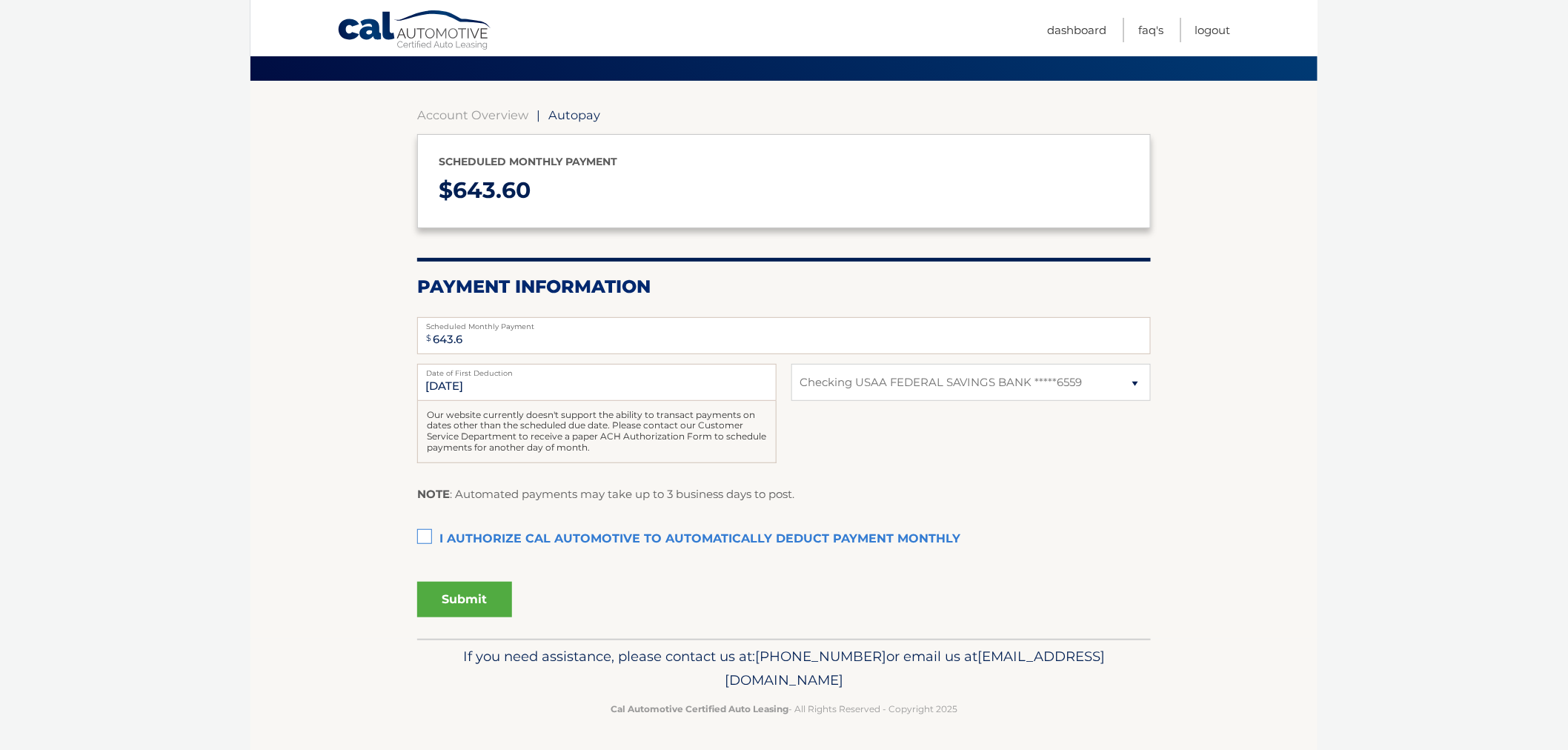
click at [443, 540] on label "I authorize cal automotive to automatically deduct payment monthly This checkbo…" at bounding box center [784, 539] width 734 height 29
click at [0, 0] on input "I authorize cal automotive to automatically deduct payment monthly This checkbo…" at bounding box center [0, 0] width 0 height 0
click at [335, 561] on section "Account Overview | Autopay Scheduled monthly payment $ 643.60 Payment Informati…" at bounding box center [784, 360] width 1067 height 559
click at [1085, 44] on ul "Dashboard FAQ's Logout" at bounding box center [1139, 27] width 184 height 56
click at [1078, 38] on link "Dashboard" at bounding box center [1076, 30] width 59 height 24
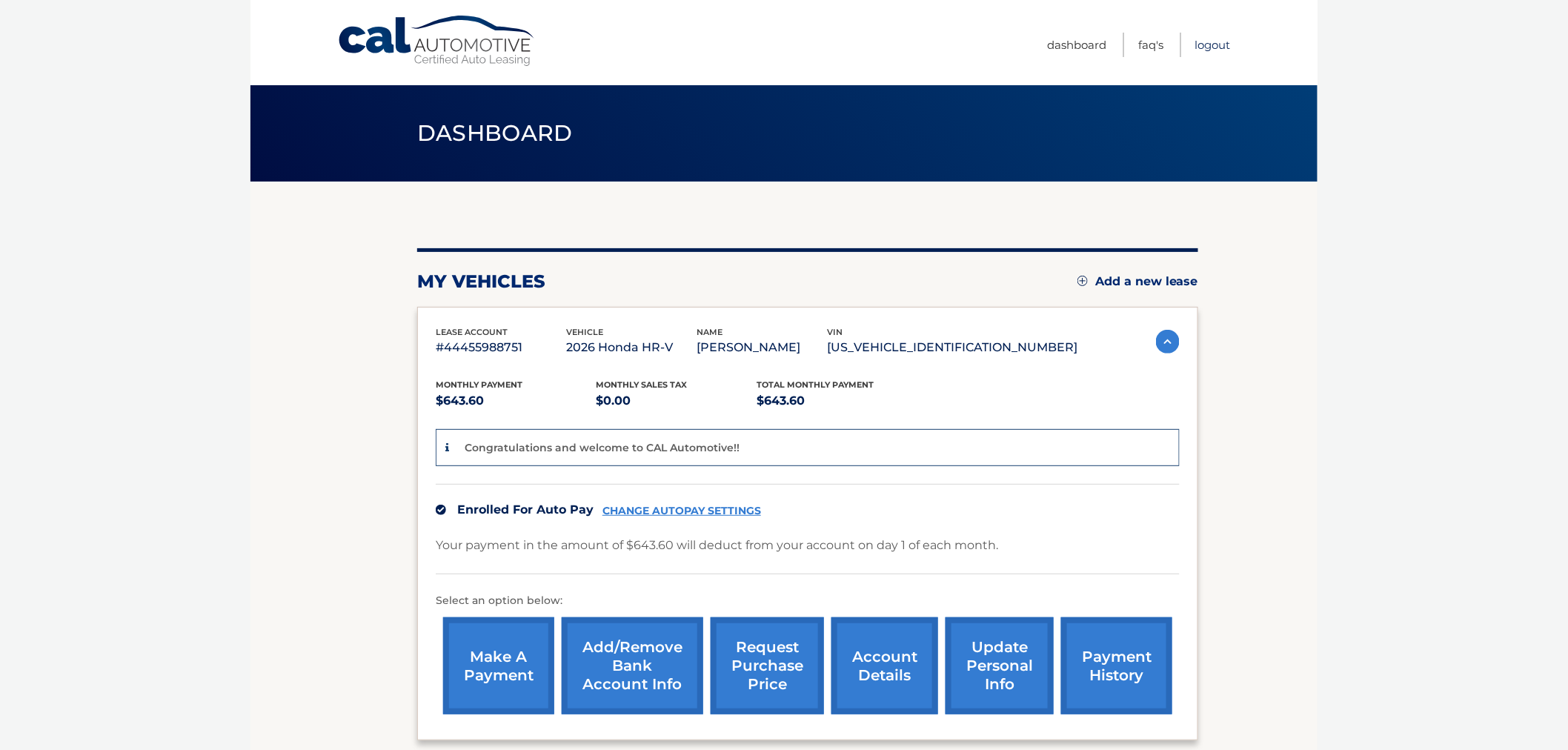
click at [1203, 38] on link "Logout" at bounding box center [1213, 45] width 36 height 24
